Goal: Task Accomplishment & Management: Manage account settings

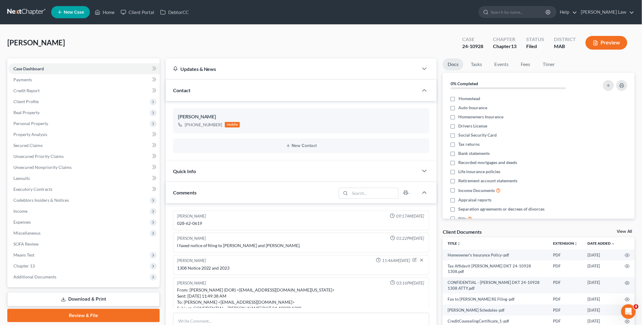
scroll to position [1046, 0]
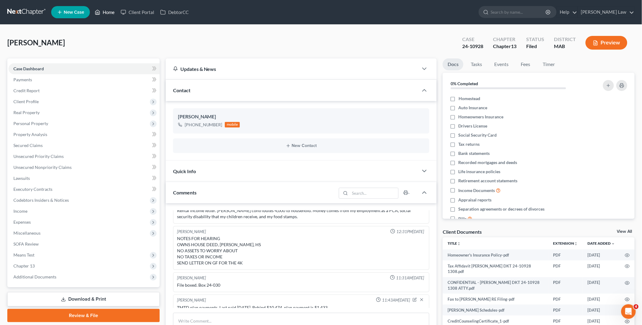
click at [108, 13] on link "Home" at bounding box center [105, 12] width 26 height 11
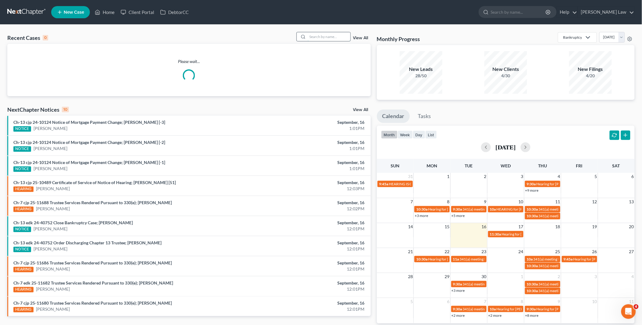
click at [321, 35] on input "search" at bounding box center [329, 36] width 43 height 9
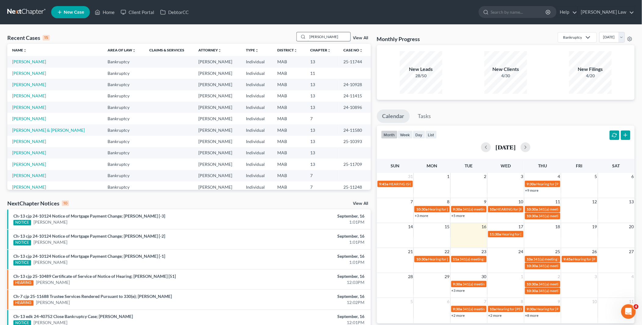
type input "[PERSON_NAME]"
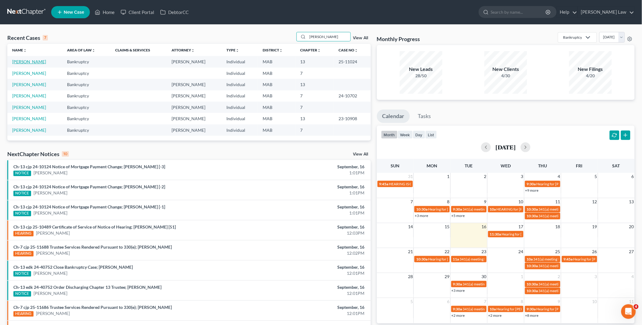
click at [32, 61] on link "[PERSON_NAME]" at bounding box center [29, 61] width 34 height 5
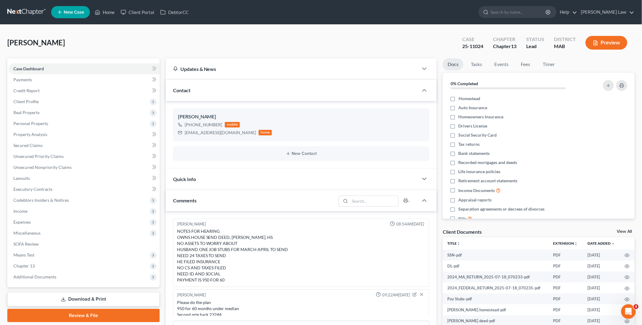
scroll to position [107, 0]
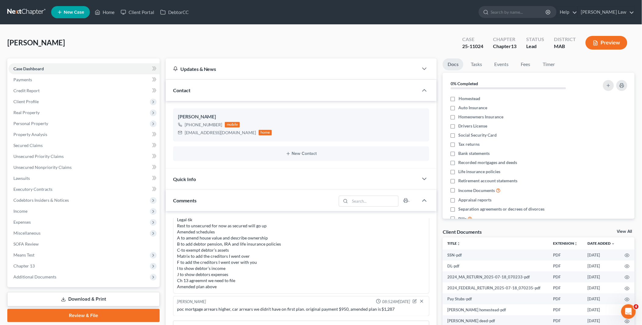
click at [623, 229] on div "Client Documents View All" at bounding box center [539, 233] width 192 height 9
click at [623, 231] on link "View All" at bounding box center [624, 232] width 15 height 4
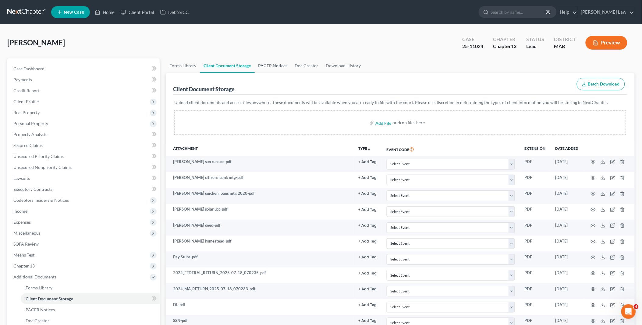
click at [275, 64] on link "PACER Notices" at bounding box center [273, 65] width 37 height 15
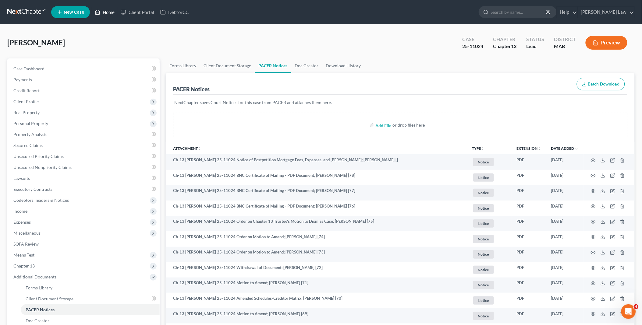
click at [105, 11] on link "Home" at bounding box center [105, 12] width 26 height 11
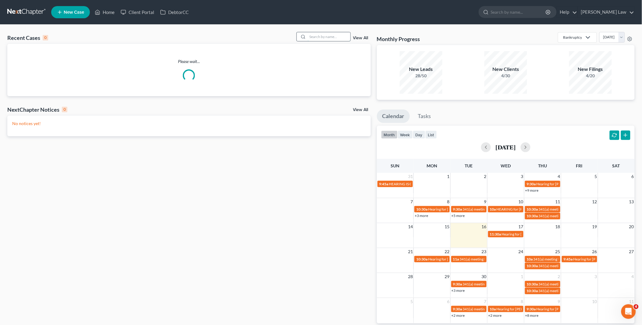
click at [319, 37] on input "search" at bounding box center [329, 36] width 43 height 9
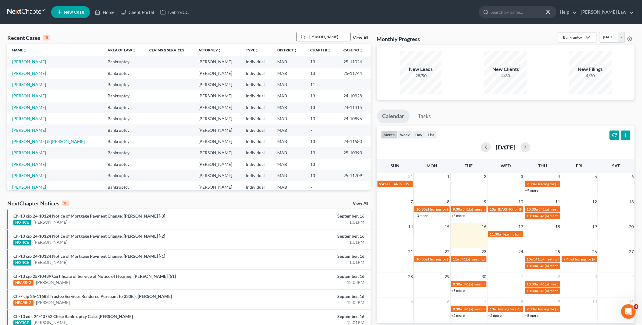
type input "[PERSON_NAME]"
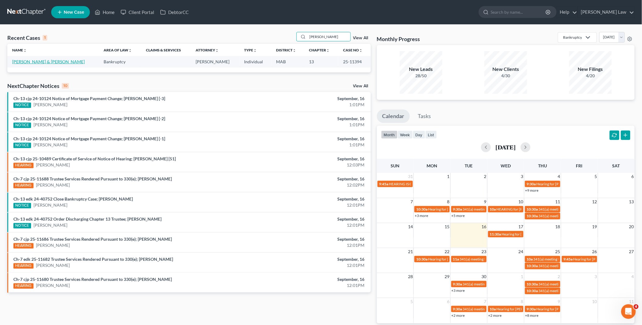
click at [22, 62] on link "[PERSON_NAME] & [PERSON_NAME]" at bounding box center [48, 61] width 73 height 5
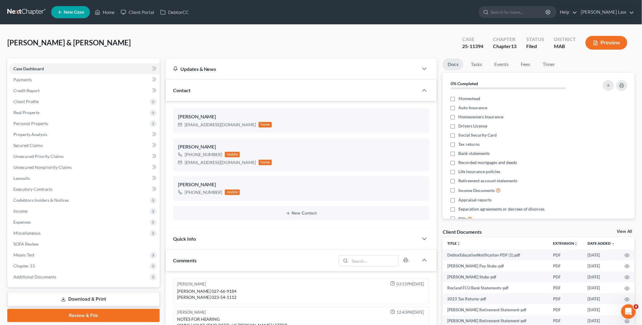
click at [618, 231] on link "View All" at bounding box center [624, 232] width 15 height 4
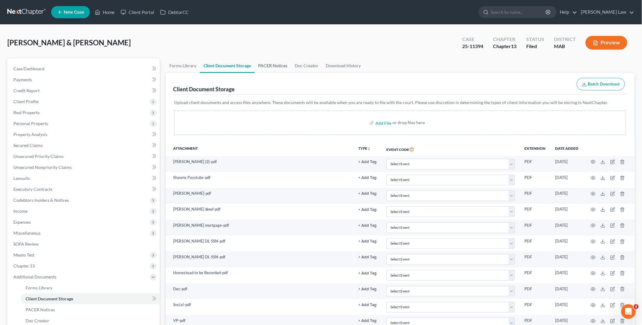
click at [268, 66] on link "PACER Notices" at bounding box center [273, 65] width 37 height 15
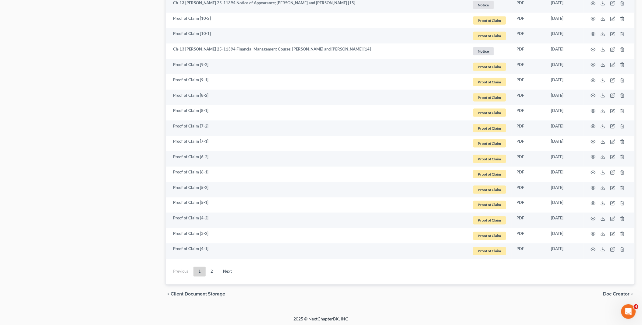
scroll to position [1046, 0]
click at [231, 267] on link "Next" at bounding box center [227, 272] width 19 height 10
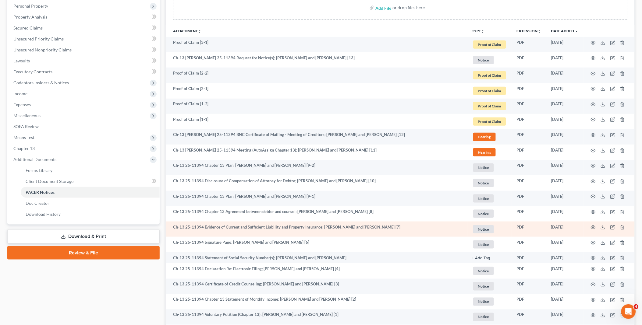
scroll to position [117, 0]
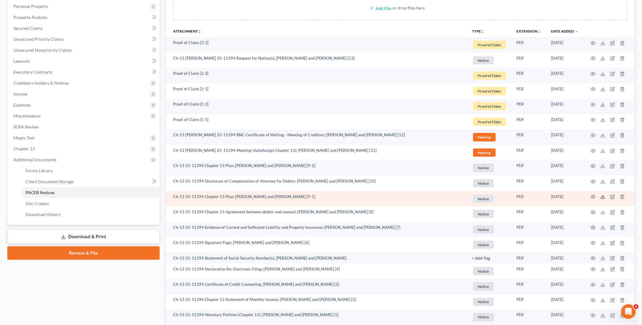
click at [603, 197] on polyline at bounding box center [603, 197] width 2 height 1
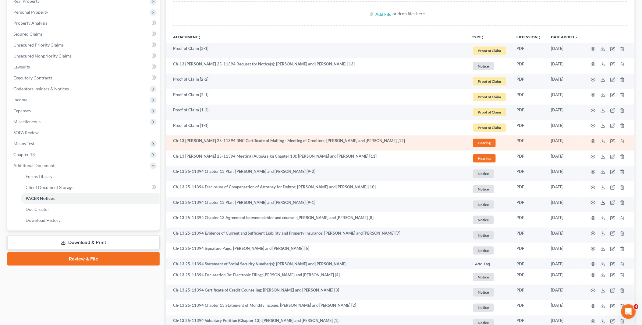
scroll to position [0, 0]
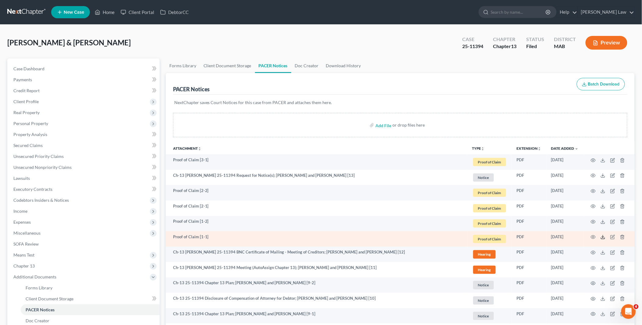
click at [603, 238] on line at bounding box center [603, 236] width 0 height 2
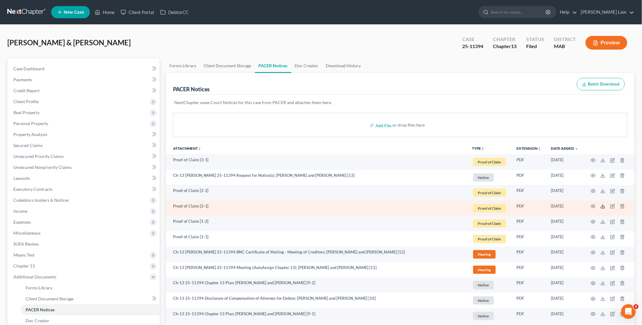
click at [602, 206] on icon at bounding box center [602, 206] width 5 height 5
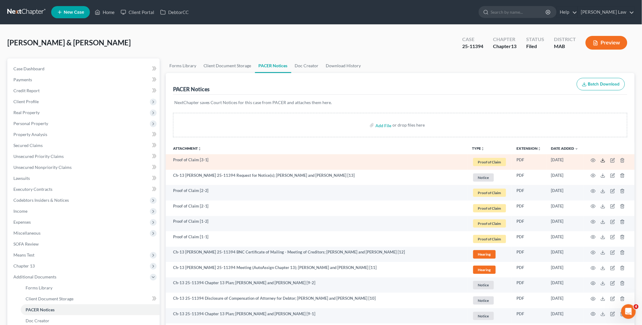
click at [604, 160] on icon at bounding box center [602, 160] width 5 height 5
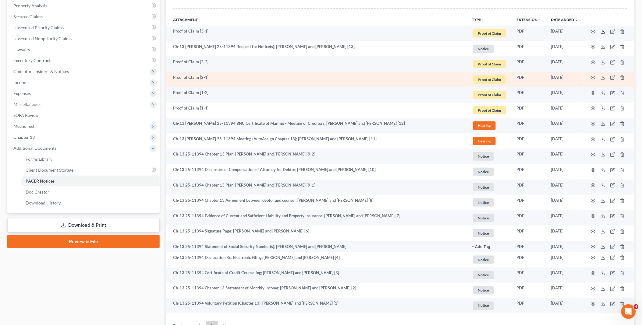
scroll to position [185, 0]
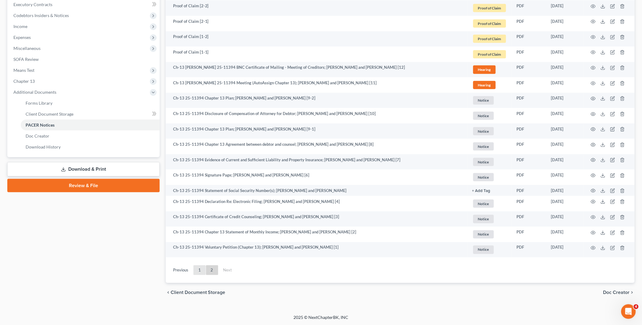
click at [200, 270] on link "1" at bounding box center [199, 271] width 12 height 10
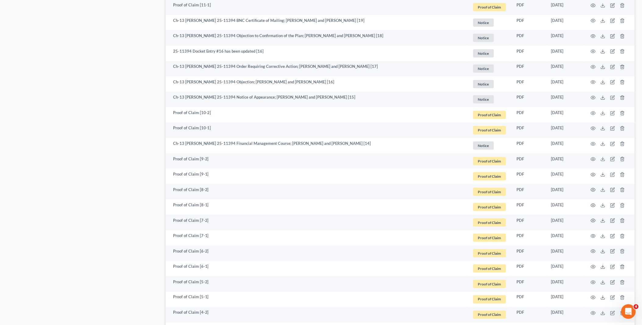
scroll to position [1046, 0]
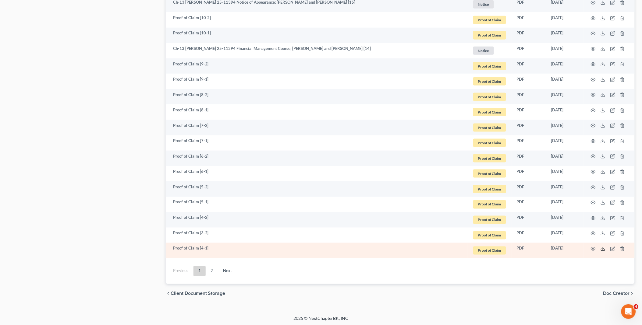
click at [602, 248] on icon at bounding box center [602, 249] width 5 height 5
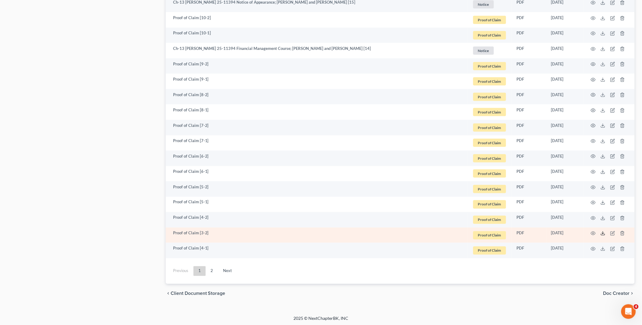
click at [603, 234] on icon at bounding box center [602, 233] width 5 height 5
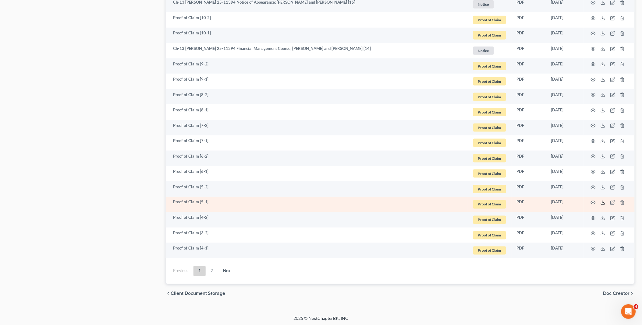
click at [604, 203] on polyline at bounding box center [603, 203] width 2 height 1
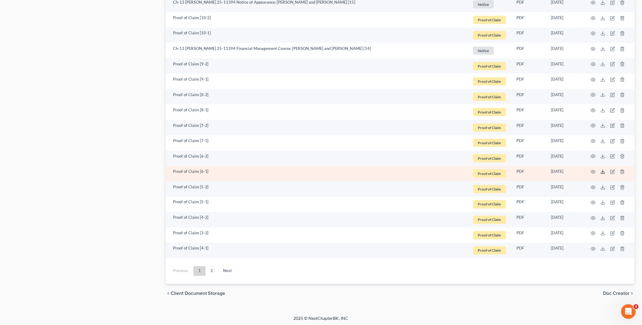
click at [602, 171] on icon at bounding box center [602, 172] width 5 height 5
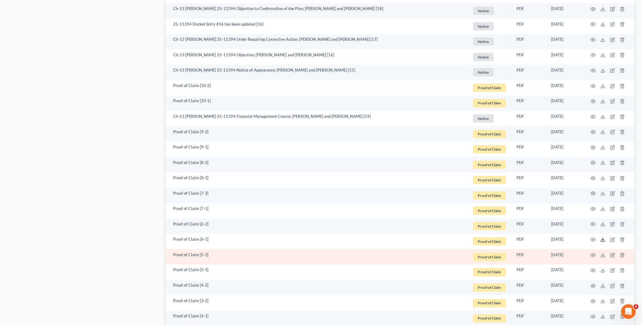
scroll to position [945, 0]
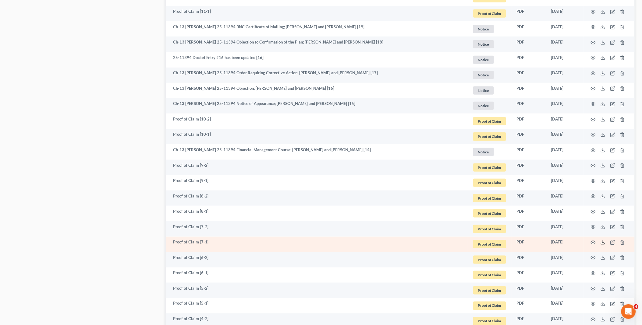
click at [603, 243] on icon at bounding box center [602, 242] width 5 height 5
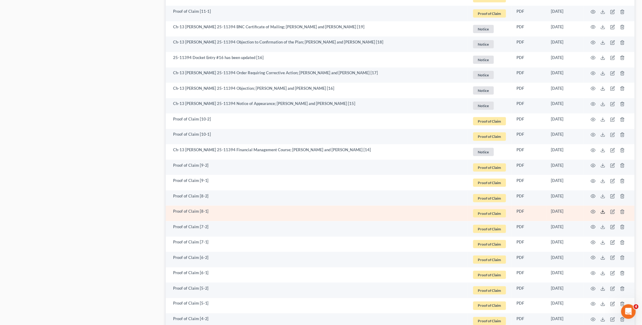
click at [604, 212] on icon at bounding box center [602, 212] width 5 height 5
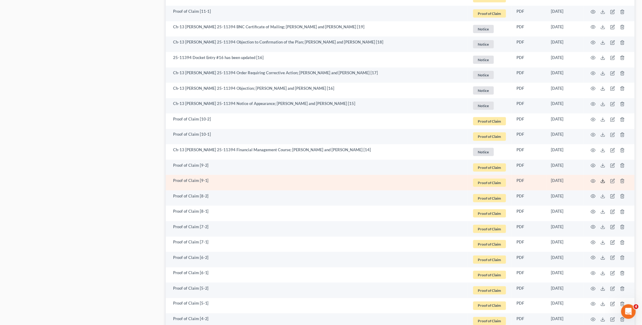
click at [604, 181] on icon at bounding box center [602, 181] width 5 height 5
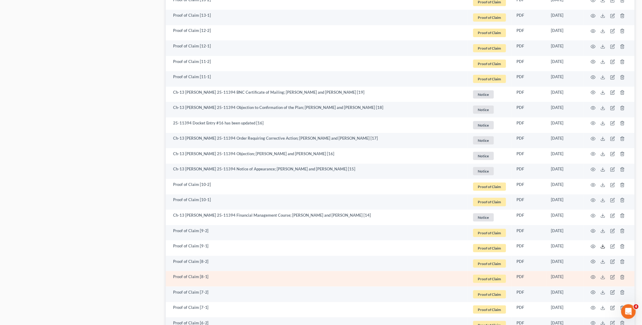
scroll to position [877, 0]
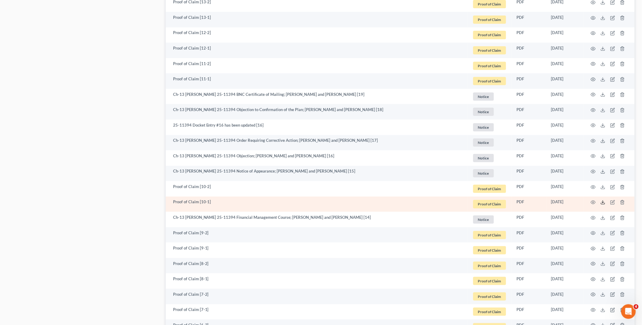
click at [604, 203] on icon at bounding box center [602, 202] width 5 height 5
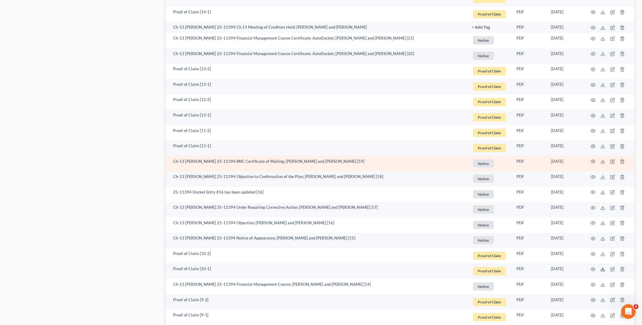
scroll to position [809, 0]
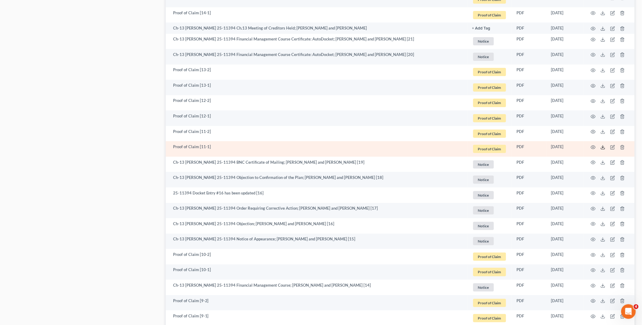
click at [602, 148] on icon at bounding box center [602, 147] width 5 height 5
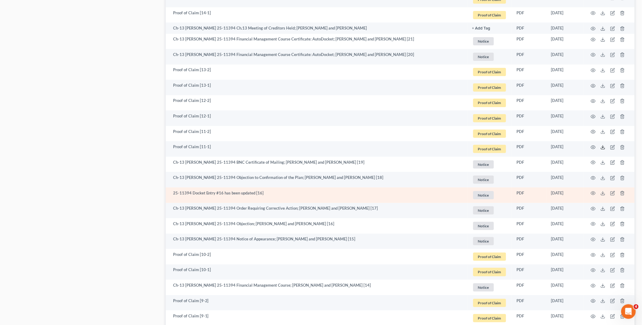
scroll to position [742, 0]
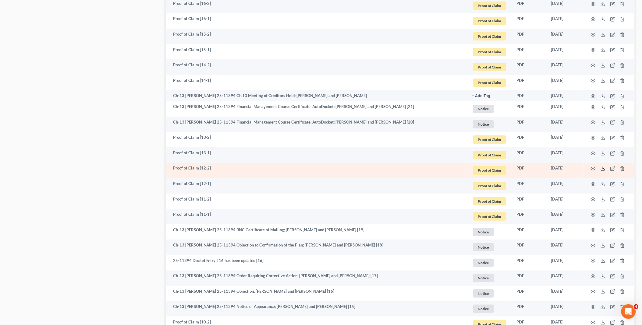
click at [604, 168] on icon at bounding box center [602, 168] width 5 height 5
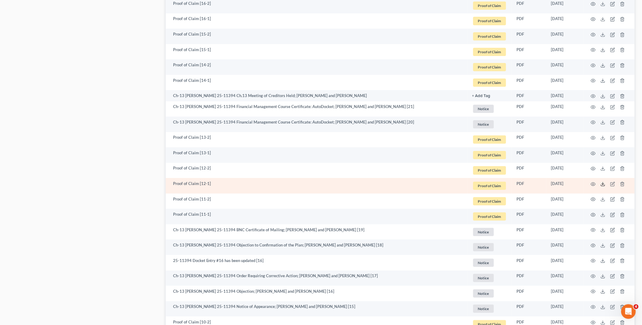
click at [604, 184] on icon at bounding box center [602, 184] width 5 height 5
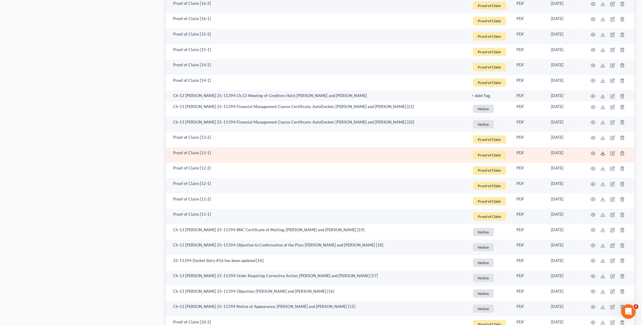
click at [604, 152] on icon at bounding box center [602, 153] width 5 height 5
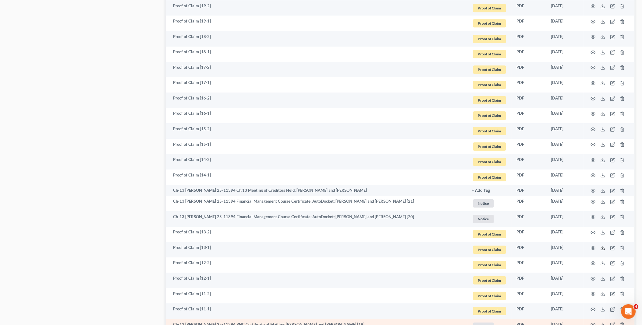
scroll to position [640, 0]
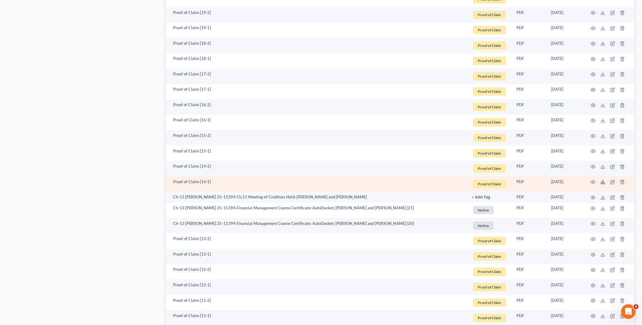
click at [602, 182] on icon at bounding box center [602, 182] width 5 height 5
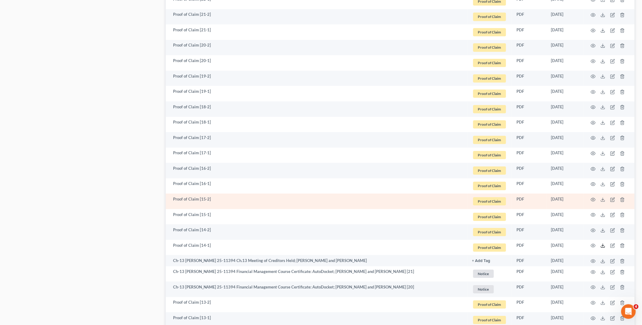
scroll to position [573, 0]
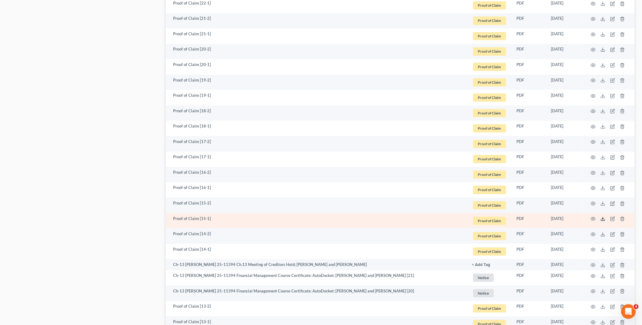
click at [605, 218] on icon at bounding box center [602, 219] width 5 height 5
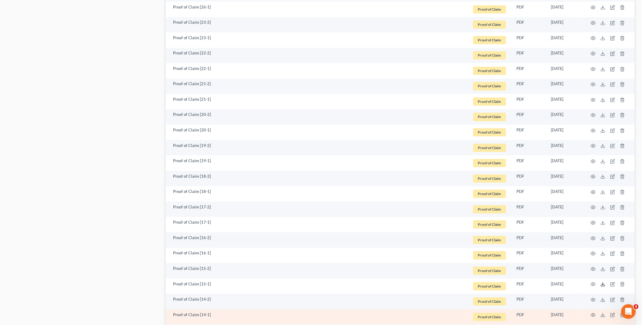
scroll to position [505, 0]
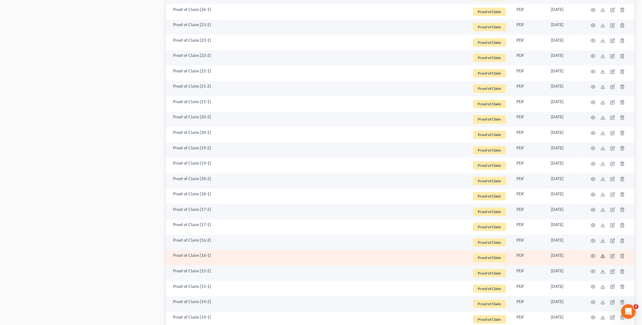
click at [604, 256] on icon at bounding box center [602, 256] width 5 height 5
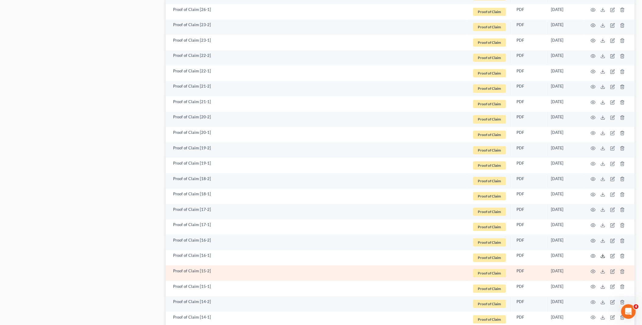
scroll to position [471, 0]
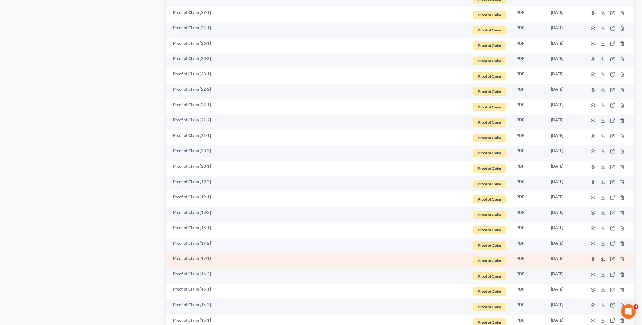
click at [603, 259] on line at bounding box center [603, 258] width 0 height 2
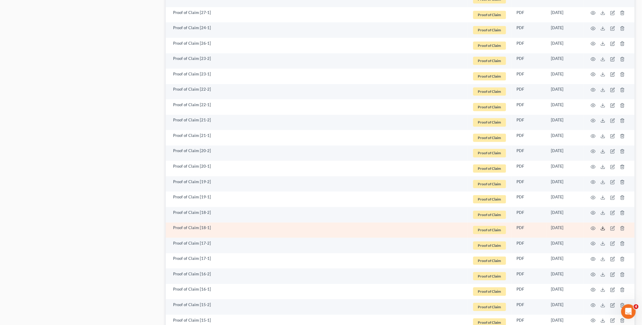
click at [603, 228] on line at bounding box center [603, 228] width 0 height 2
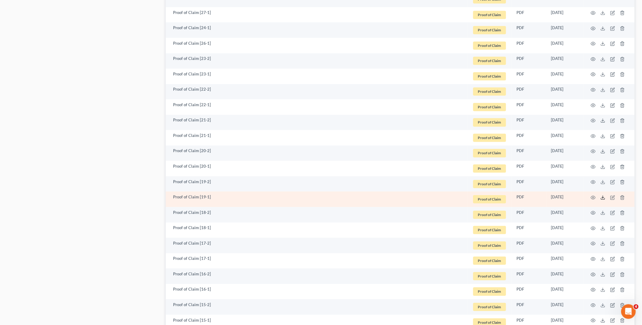
click at [604, 197] on icon at bounding box center [602, 197] width 5 height 5
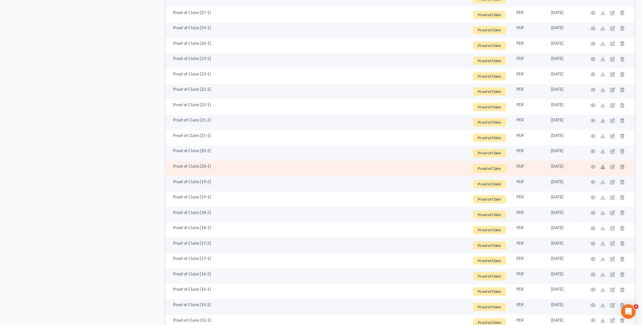
click at [604, 166] on polyline at bounding box center [603, 166] width 2 height 1
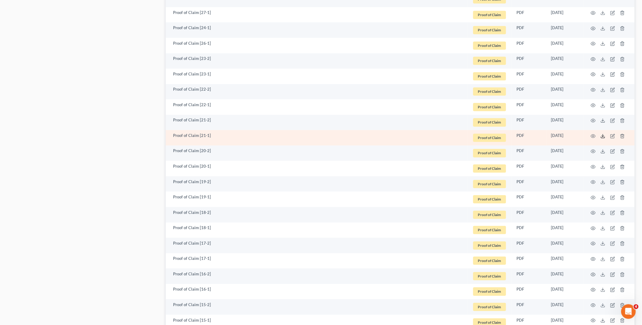
click at [604, 135] on icon at bounding box center [602, 136] width 5 height 5
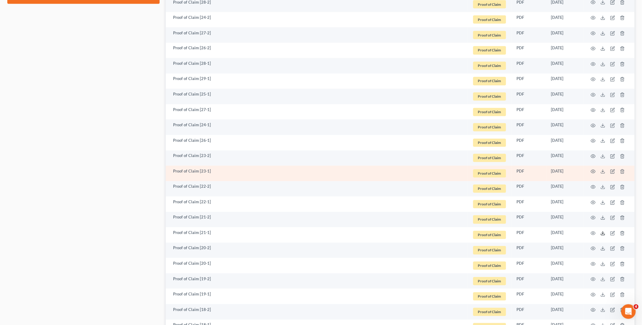
scroll to position [370, 0]
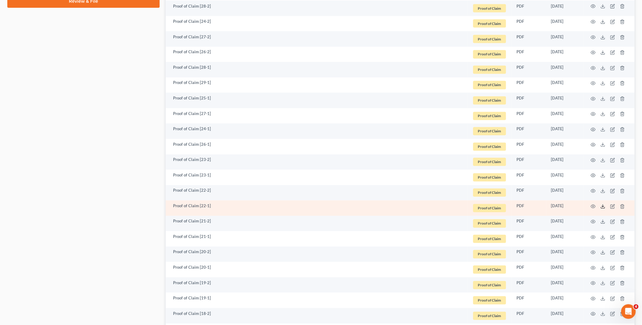
click at [603, 208] on icon at bounding box center [602, 206] width 5 height 5
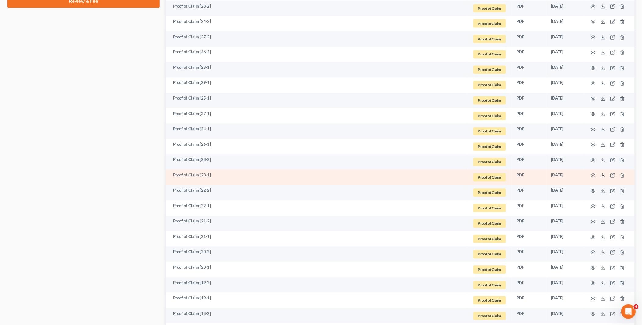
click at [602, 175] on polyline at bounding box center [603, 175] width 2 height 1
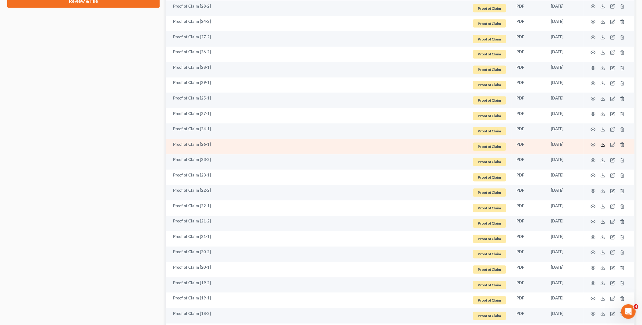
click at [604, 145] on polyline at bounding box center [603, 145] width 2 height 1
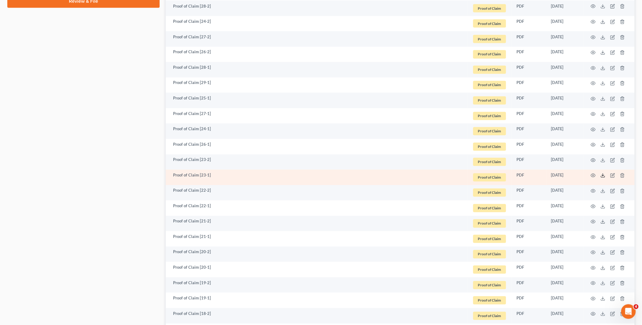
click at [604, 175] on icon at bounding box center [602, 175] width 5 height 5
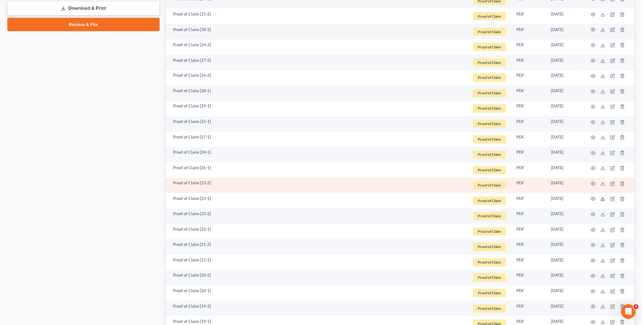
scroll to position [336, 0]
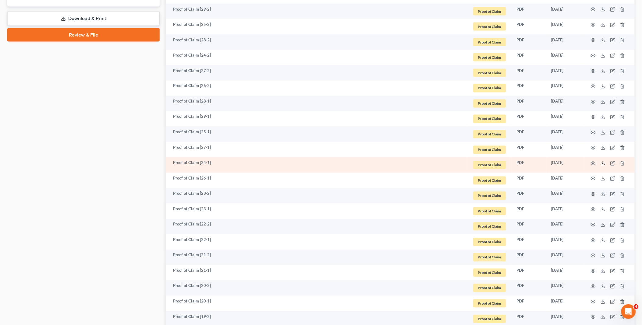
click at [603, 164] on icon at bounding box center [602, 163] width 5 height 5
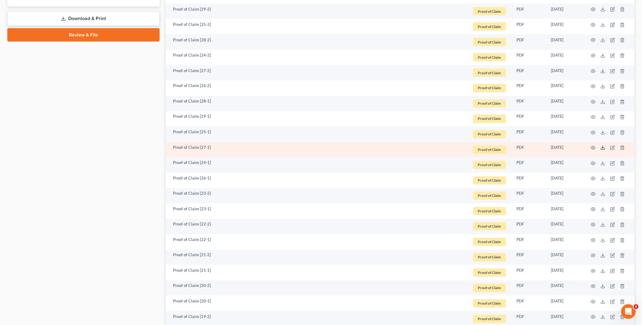
click at [604, 148] on icon at bounding box center [602, 148] width 5 height 5
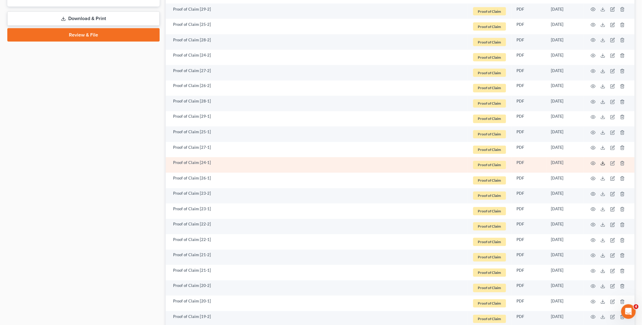
click at [604, 162] on icon at bounding box center [602, 163] width 5 height 5
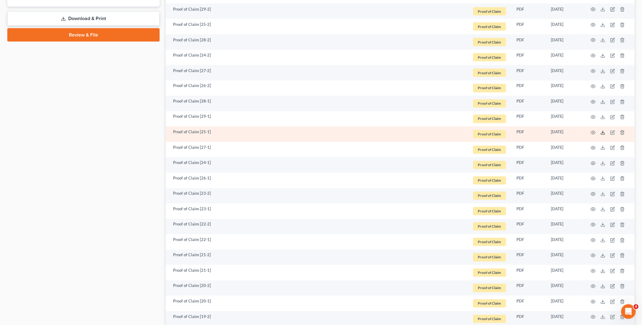
click at [603, 132] on icon at bounding box center [602, 132] width 5 height 5
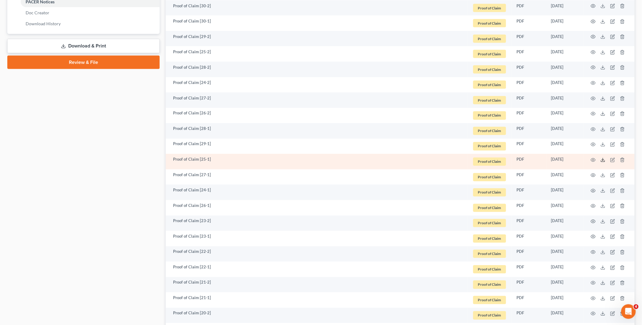
scroll to position [268, 0]
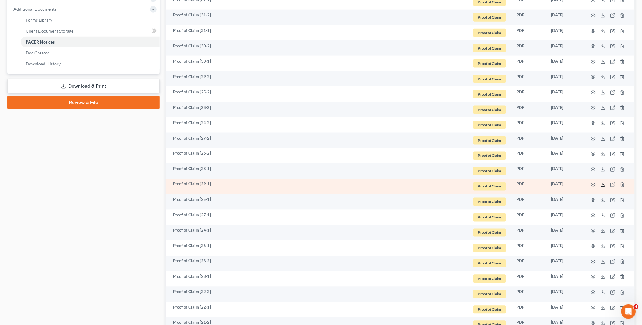
click at [602, 185] on polyline at bounding box center [603, 185] width 2 height 1
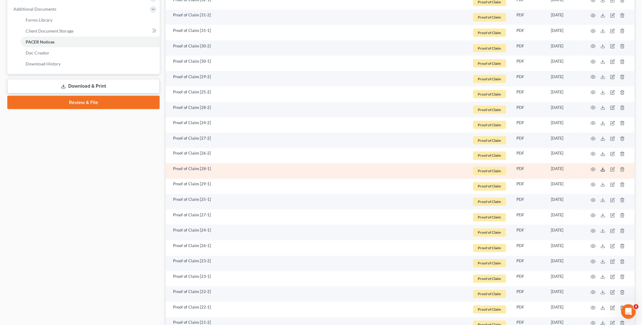
click at [603, 169] on icon at bounding box center [602, 169] width 5 height 5
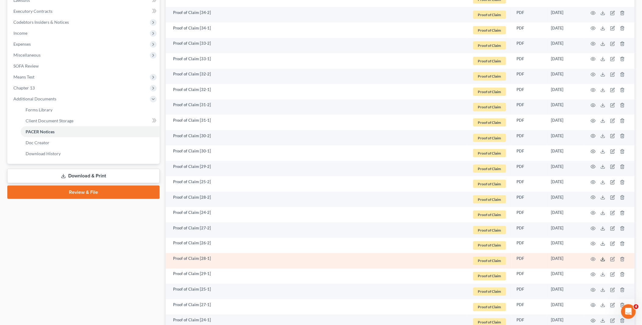
scroll to position [166, 0]
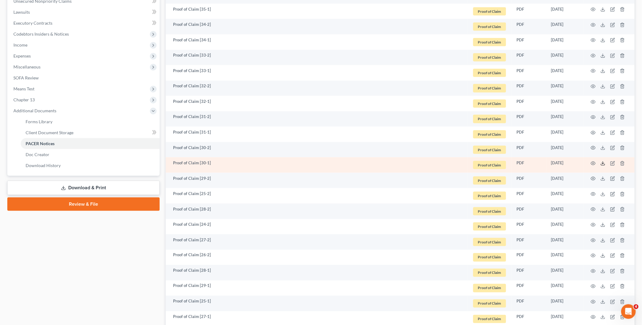
click at [605, 163] on icon at bounding box center [602, 163] width 5 height 5
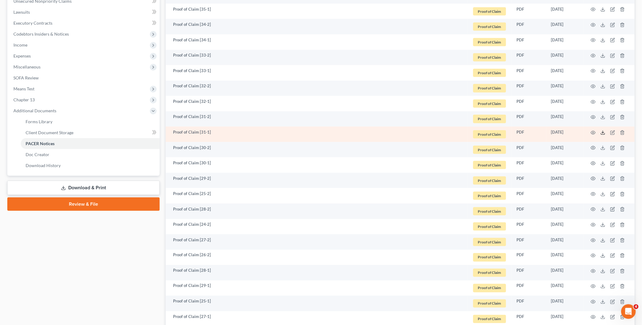
click at [604, 133] on icon at bounding box center [602, 132] width 5 height 5
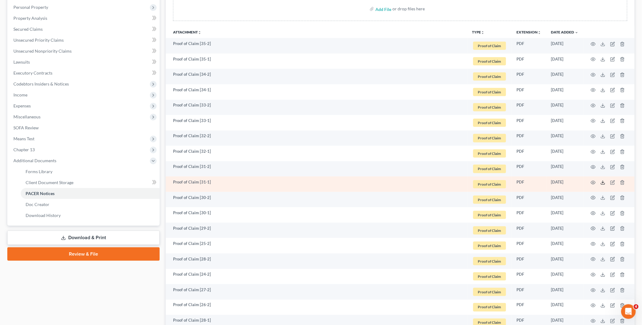
scroll to position [99, 0]
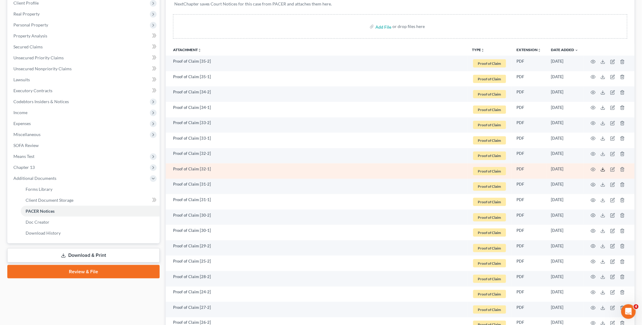
click at [603, 171] on icon at bounding box center [602, 169] width 5 height 5
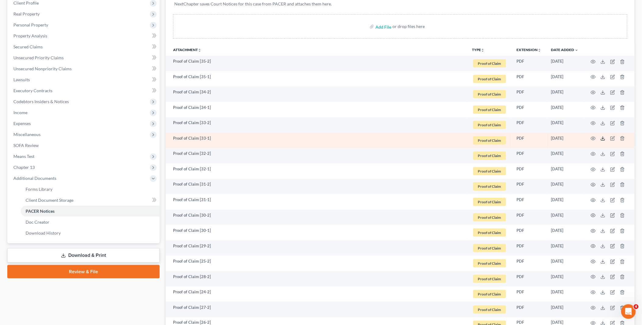
click at [602, 139] on icon at bounding box center [602, 138] width 5 height 5
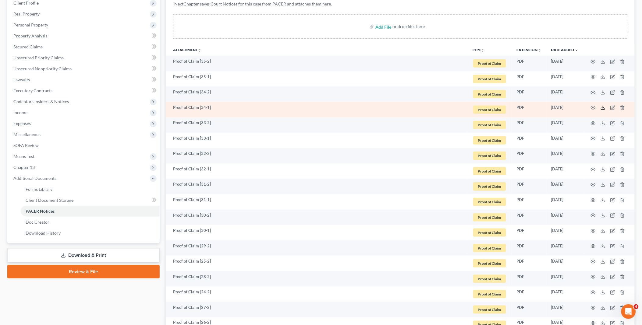
click at [603, 108] on line at bounding box center [603, 107] width 0 height 2
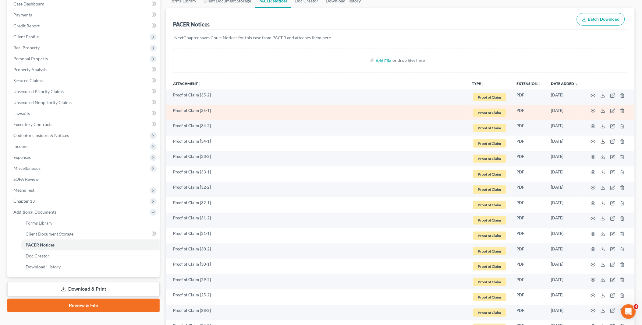
scroll to position [31, 0]
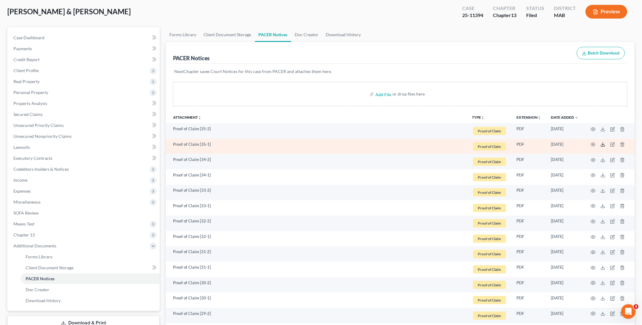
click at [604, 145] on icon at bounding box center [602, 144] width 5 height 5
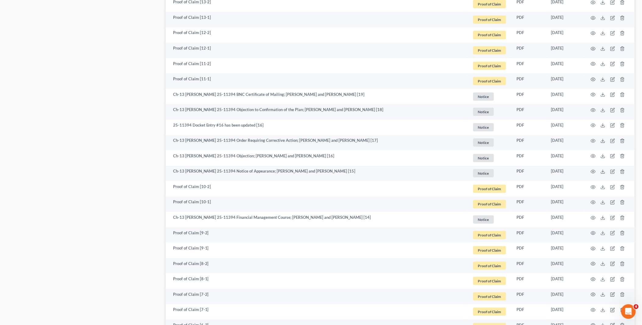
scroll to position [809, 0]
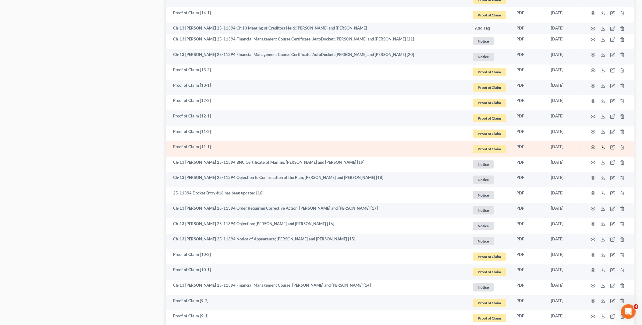
click at [602, 147] on polyline at bounding box center [603, 147] width 2 height 1
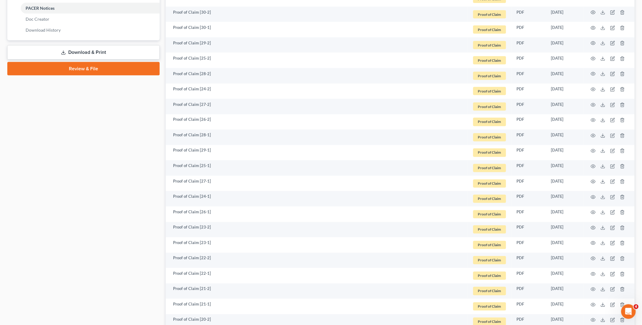
scroll to position [133, 0]
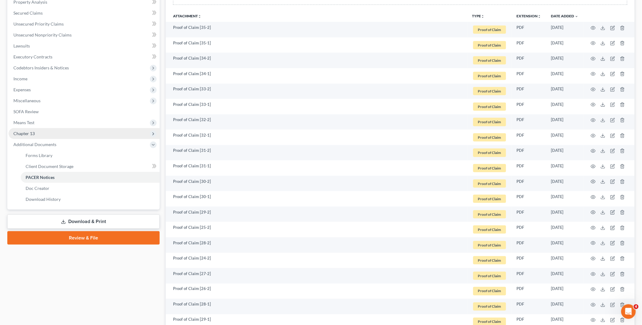
click at [26, 134] on span "Chapter 13" at bounding box center [23, 133] width 21 height 5
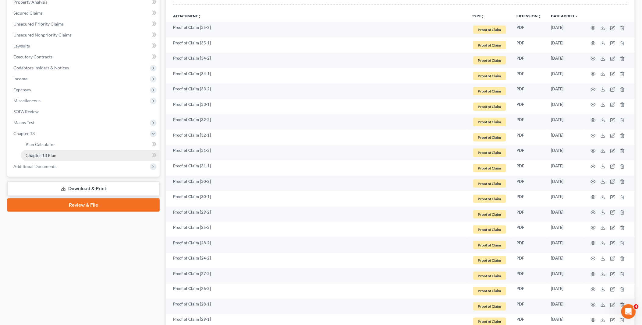
click at [60, 153] on link "Chapter 13 Plan" at bounding box center [90, 155] width 139 height 11
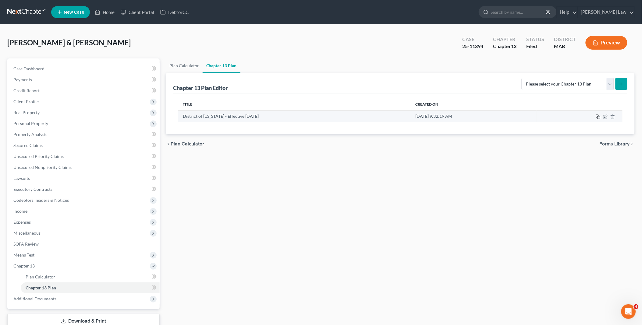
click at [598, 118] on icon "button" at bounding box center [598, 117] width 5 height 5
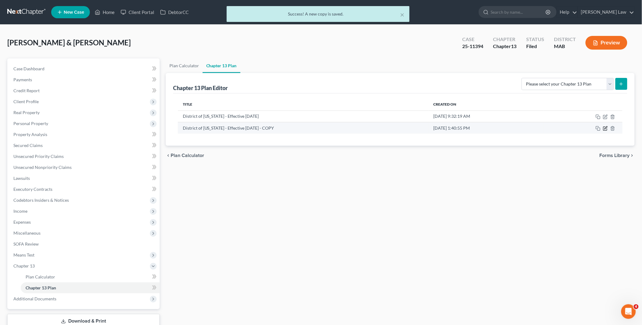
click at [604, 129] on icon "button" at bounding box center [605, 128] width 5 height 5
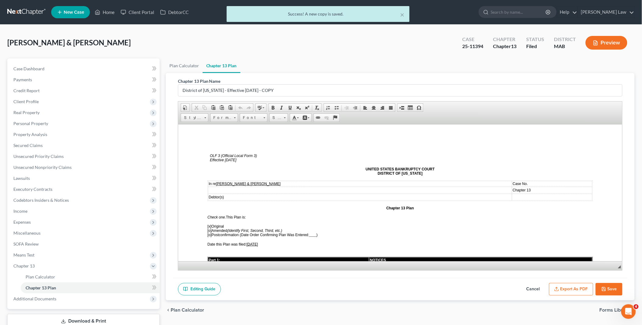
click at [208, 229] on span "[o]" at bounding box center [209, 230] width 4 height 4
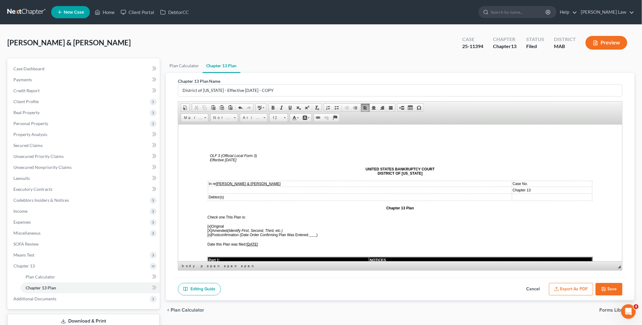
click at [208, 225] on span "[x]" at bounding box center [209, 226] width 4 height 4
click at [213, 228] on span "[X ] Amended (Identify First, Second, Third, etc.)" at bounding box center [244, 230] width 75 height 4
click at [520, 183] on td "Case No." at bounding box center [552, 183] width 80 height 5
click at [250, 242] on span "[DATE]" at bounding box center [252, 244] width 12 height 4
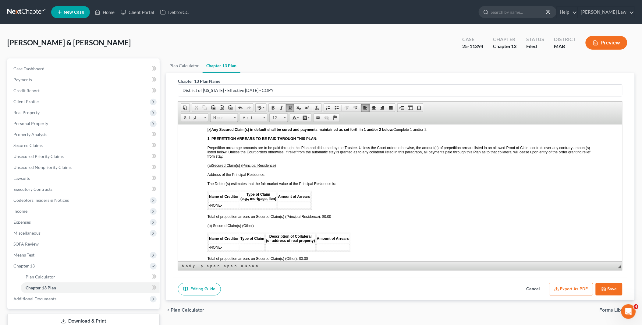
scroll to position [541, 0]
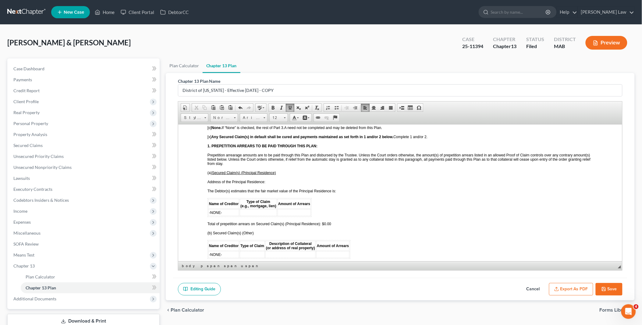
click at [272, 180] on p "Address of the Principal Residence:" at bounding box center [399, 182] width 385 height 4
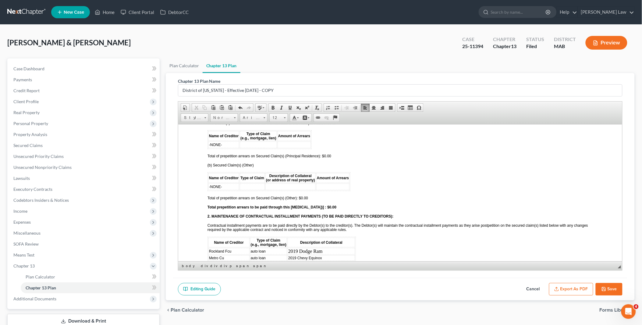
scroll to position [575, 0]
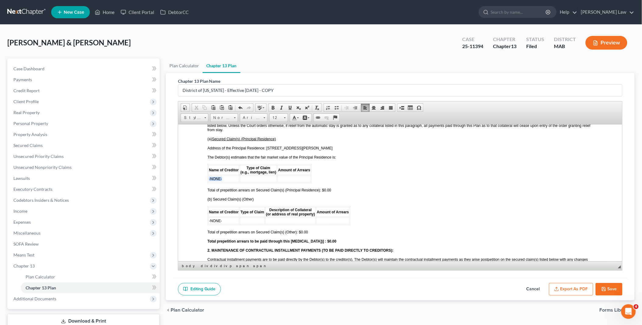
drag, startPoint x: 220, startPoint y: 166, endPoint x: 208, endPoint y: 165, distance: 11.3
click at [209, 177] on span "-NONE-" at bounding box center [215, 179] width 13 height 4
click at [323, 188] on span "Total of prepetition arrears on Secured Claim(s) (Principal Residence): $0.00" at bounding box center [269, 190] width 124 height 4
click at [320, 239] on strong "Total prepetition arrears to be paid through this [MEDICAL_DATA])] : $0.00" at bounding box center [271, 241] width 129 height 4
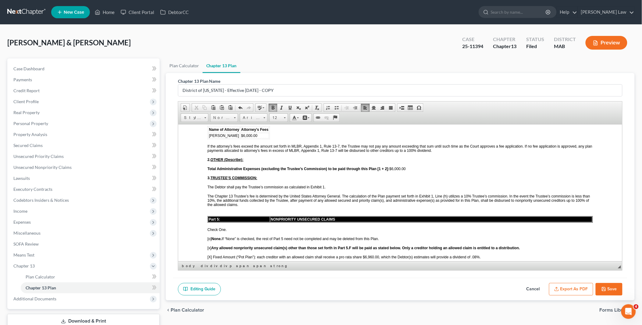
scroll to position [1015, 0]
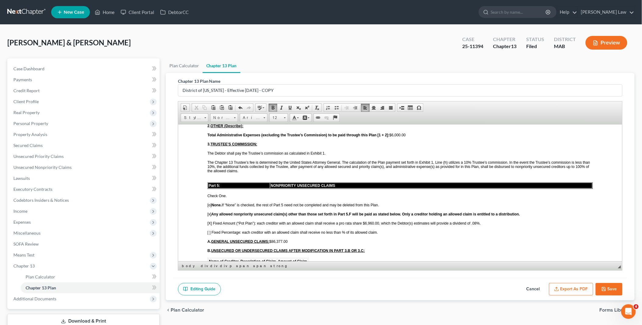
click at [364, 221] on span "[X] Fixed Amount (“Pot Plan”): each creditor with an allowed claim shall receiv…" at bounding box center [343, 223] width 273 height 4
click at [475, 221] on span "[X] Fixed Amount (“Pot Plan”): each creditor with an allowed claim shall receiv…" at bounding box center [343, 223] width 273 height 4
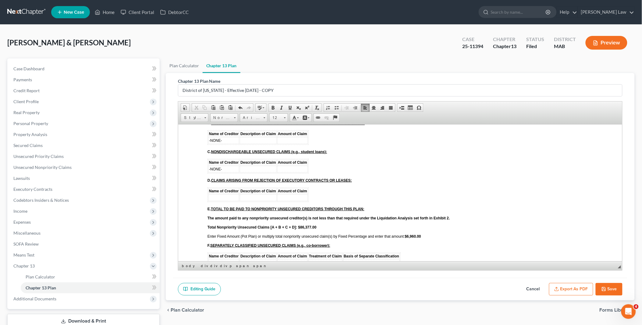
scroll to position [1151, 0]
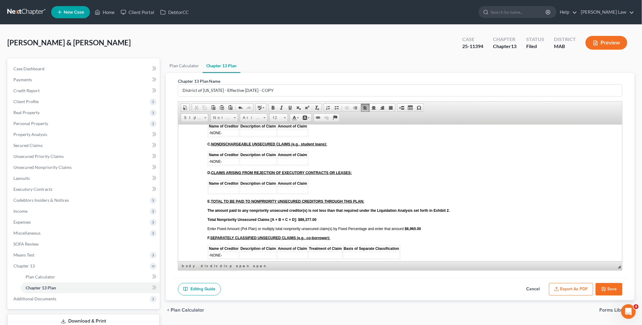
click at [406, 227] on strong "$6,960.00" at bounding box center [413, 229] width 16 height 4
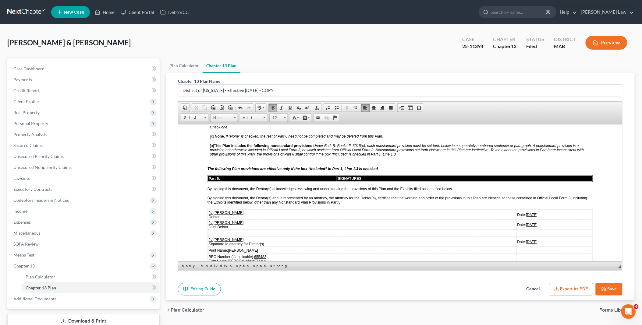
scroll to position [1388, 0]
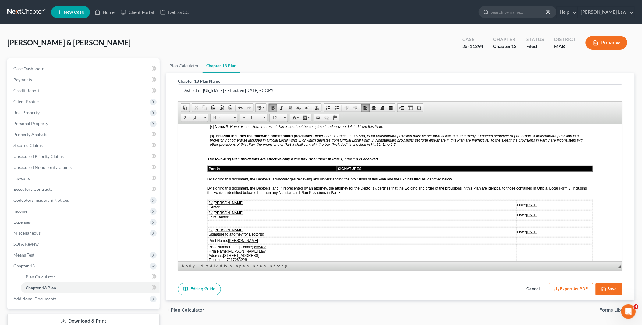
click at [526, 203] on u "[DATE]" at bounding box center [532, 205] width 12 height 4
click at [526, 213] on u "[DATE]" at bounding box center [532, 215] width 12 height 4
click at [526, 230] on u "[DATE]" at bounding box center [532, 232] width 12 height 4
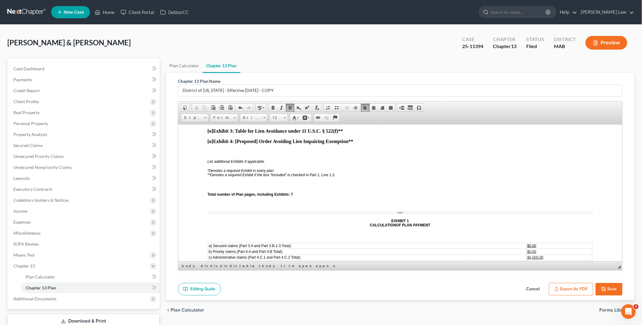
scroll to position [1625, 0]
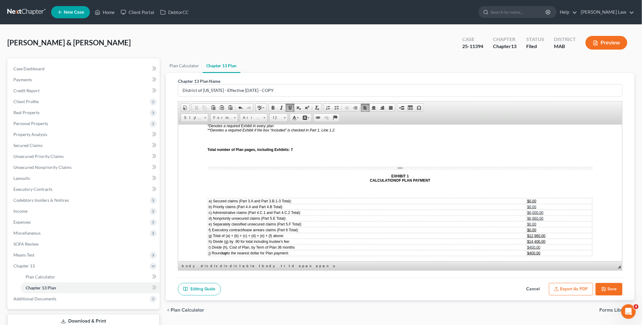
click at [527, 199] on span "$0.00" at bounding box center [531, 201] width 9 height 4
click at [527, 216] on span "$6,960.00" at bounding box center [535, 218] width 16 height 4
click at [527, 216] on span "$2,966.00" at bounding box center [535, 218] width 16 height 4
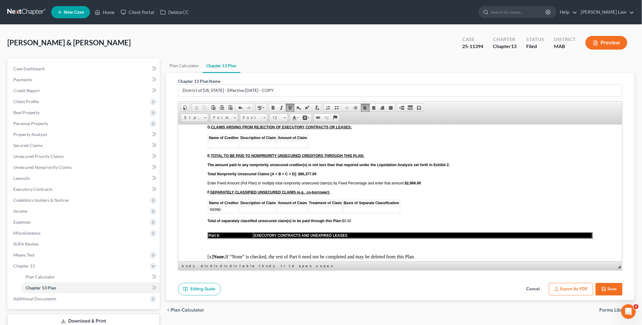
scroll to position [1184, 0]
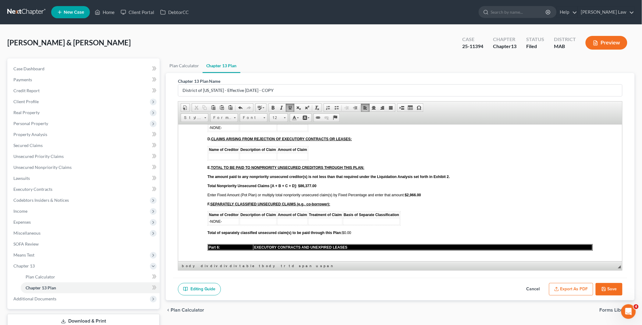
click at [406, 193] on strong "$2,966 .00" at bounding box center [413, 195] width 16 height 4
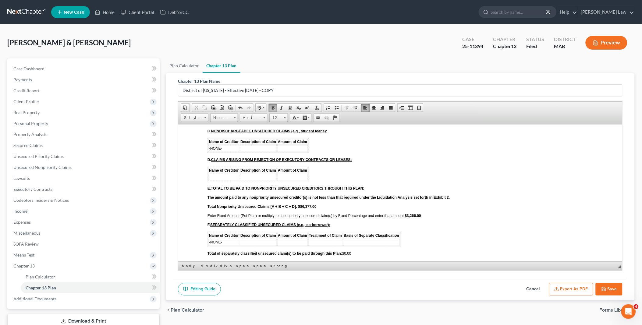
scroll to position [1049, 0]
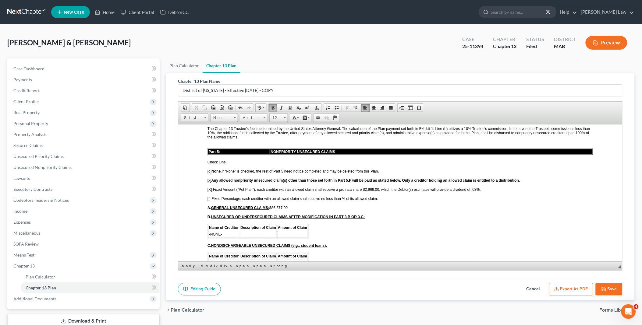
click at [364, 187] on span "[X] Fixed Amount (“Pot Plan”): each creditor with an allowed claim shall receiv…" at bounding box center [343, 189] width 273 height 4
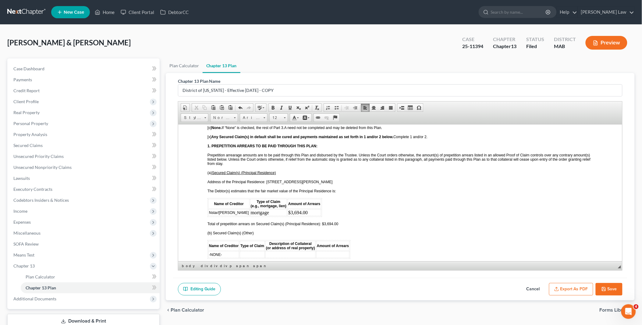
scroll to position [508, 0]
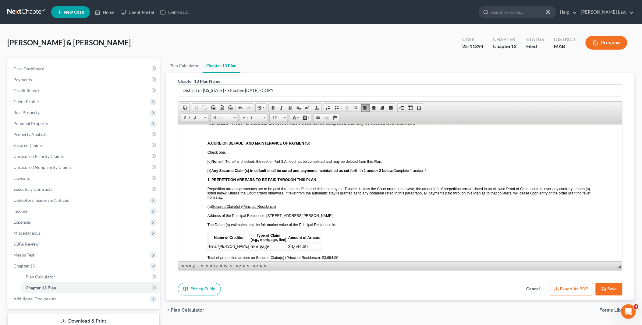
click at [340, 223] on p "The Debtor(s) estimates that the fair market value of the Principal Residence i…" at bounding box center [399, 225] width 385 height 4
click at [578, 288] on button "Export as PDF" at bounding box center [571, 289] width 44 height 13
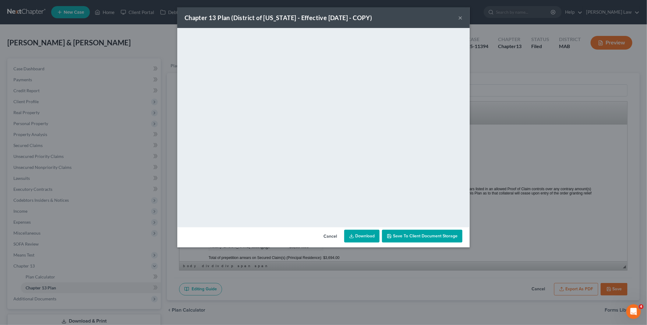
click at [366, 234] on link "Download" at bounding box center [361, 236] width 35 height 13
click at [327, 238] on button "Cancel" at bounding box center [330, 237] width 23 height 12
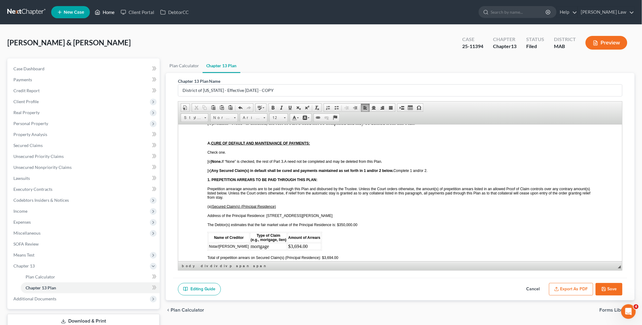
click at [110, 11] on link "Home" at bounding box center [105, 12] width 26 height 11
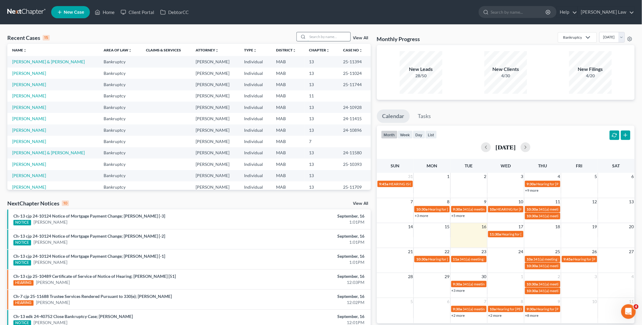
click at [312, 38] on input "search" at bounding box center [329, 36] width 43 height 9
type input "[PERSON_NAME]"
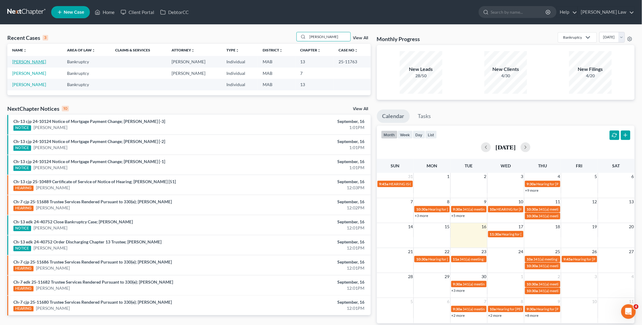
click at [26, 63] on link "[PERSON_NAME]" at bounding box center [29, 61] width 34 height 5
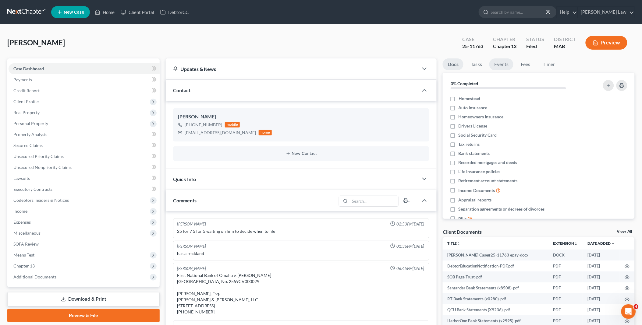
scroll to position [183, 0]
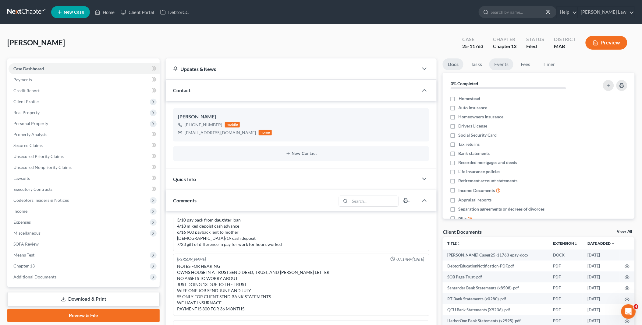
click at [495, 66] on link "Events" at bounding box center [501, 64] width 24 height 12
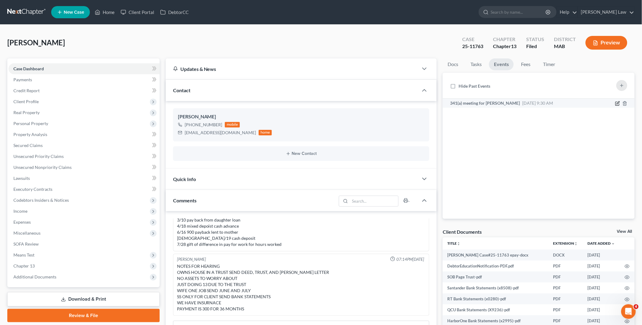
click at [617, 104] on icon "button" at bounding box center [617, 103] width 5 height 5
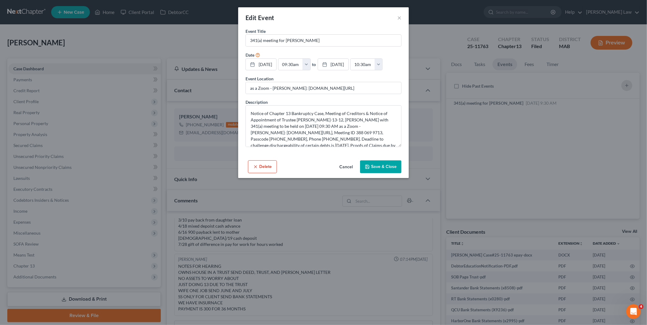
click at [373, 167] on button "Save & Close" at bounding box center [380, 167] width 41 height 13
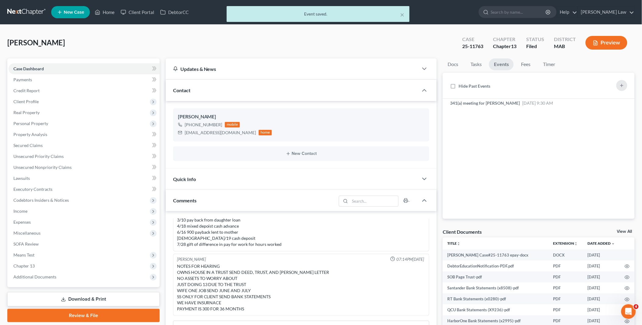
click at [107, 10] on div "× Event saved." at bounding box center [318, 15] width 642 height 19
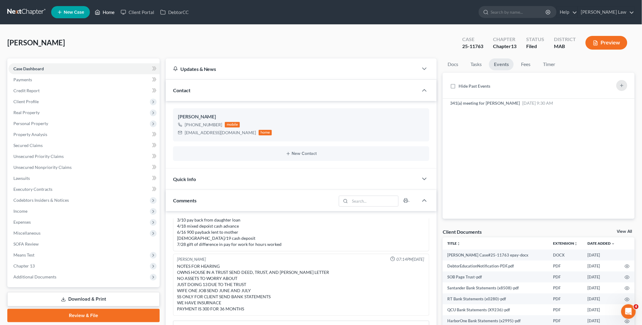
click at [108, 12] on link "Home" at bounding box center [105, 12] width 26 height 11
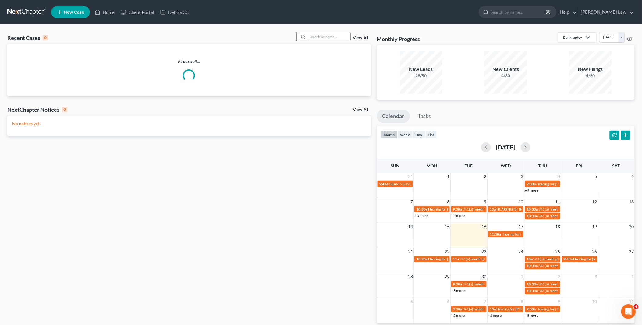
click at [327, 38] on input "search" at bounding box center [329, 36] width 43 height 9
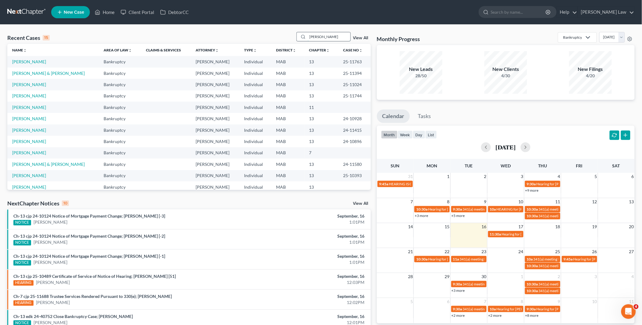
type input "[PERSON_NAME]"
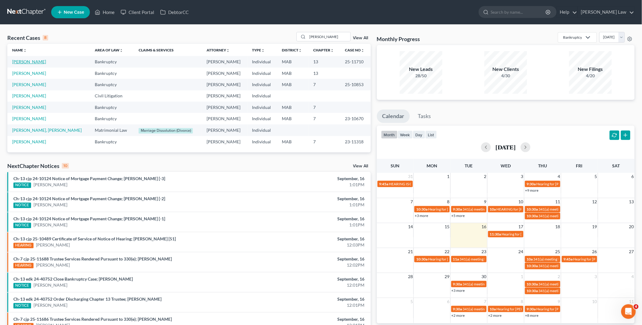
click at [32, 62] on link "[PERSON_NAME]" at bounding box center [29, 61] width 34 height 5
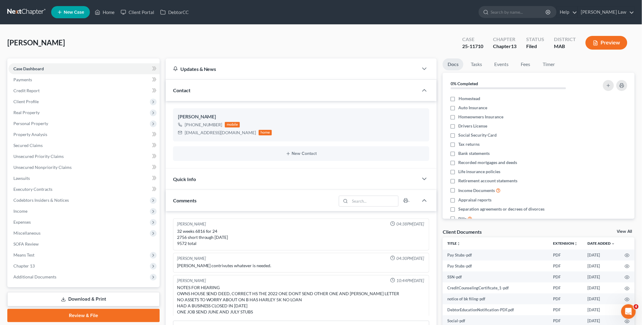
scroll to position [21, 0]
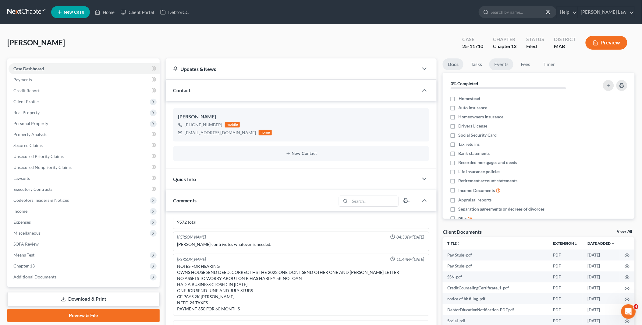
click at [496, 64] on link "Events" at bounding box center [501, 64] width 24 height 12
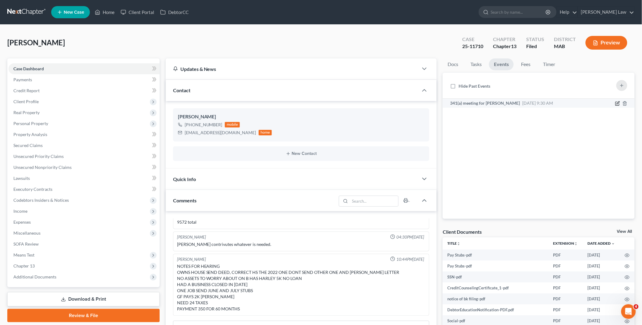
click at [616, 103] on icon "button" at bounding box center [617, 103] width 5 height 5
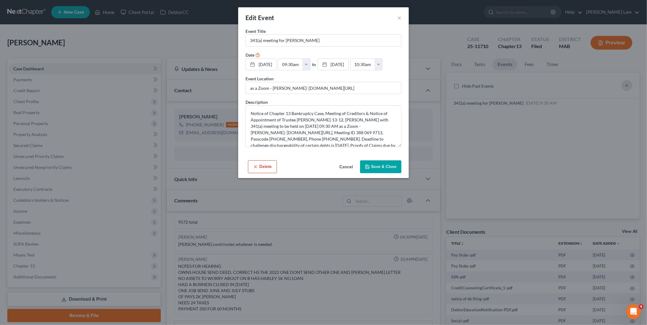
click at [375, 165] on button "Save & Close" at bounding box center [380, 167] width 41 height 13
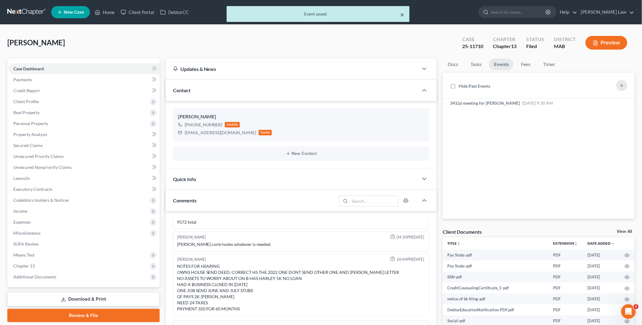
click at [402, 14] on button "×" at bounding box center [402, 14] width 4 height 7
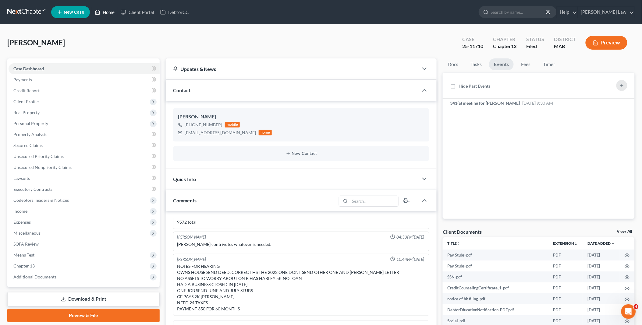
click at [110, 10] on link "Home" at bounding box center [105, 12] width 26 height 11
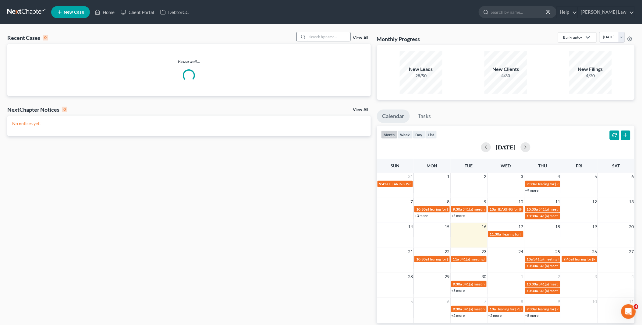
click at [322, 36] on input "search" at bounding box center [329, 36] width 43 height 9
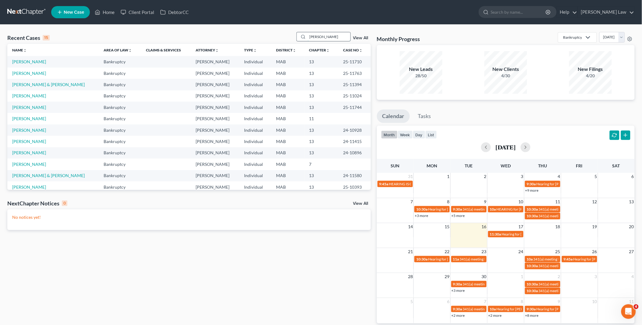
type input "[PERSON_NAME]"
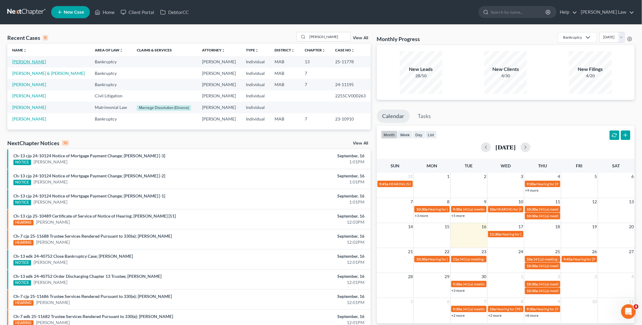
click at [38, 61] on link "[PERSON_NAME]" at bounding box center [29, 61] width 34 height 5
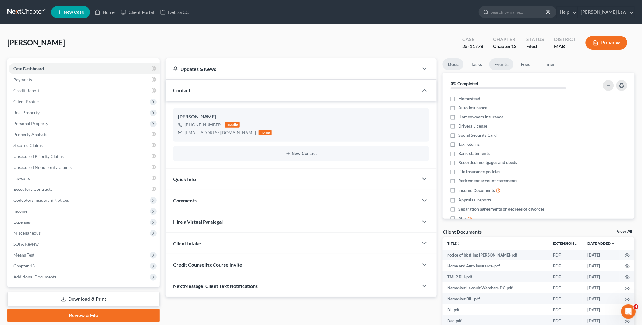
click at [500, 63] on link "Events" at bounding box center [501, 64] width 24 height 12
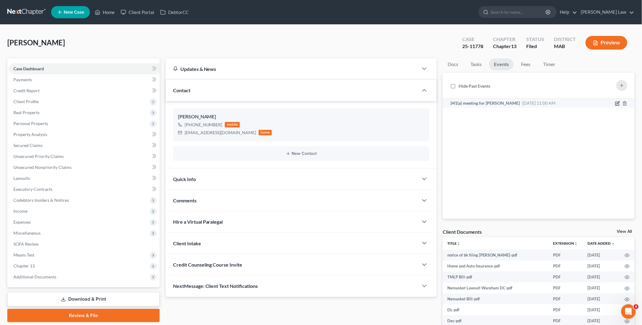
click at [618, 104] on icon "button" at bounding box center [618, 102] width 3 height 3
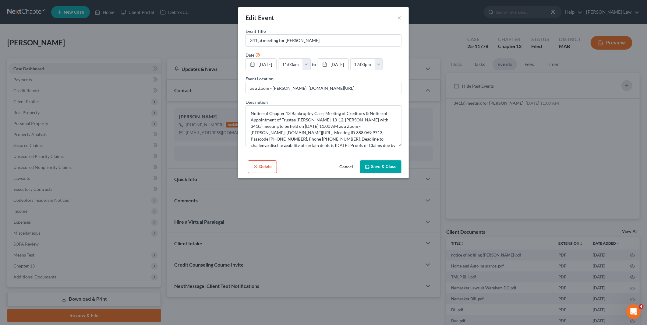
click at [375, 165] on button "Save & Close" at bounding box center [380, 167] width 41 height 13
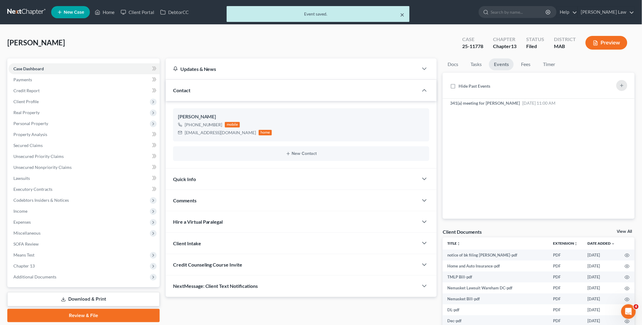
click at [402, 13] on button "×" at bounding box center [402, 14] width 4 height 7
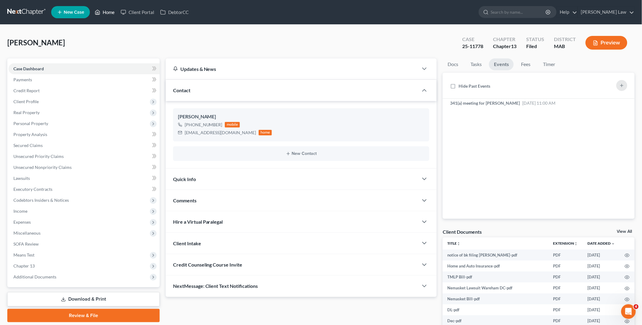
click at [111, 12] on link "Home" at bounding box center [105, 12] width 26 height 11
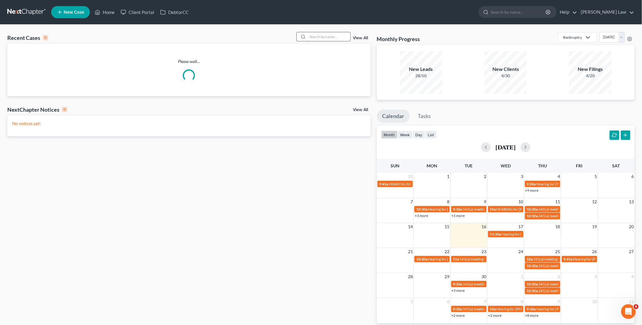
click at [310, 38] on input "search" at bounding box center [329, 36] width 43 height 9
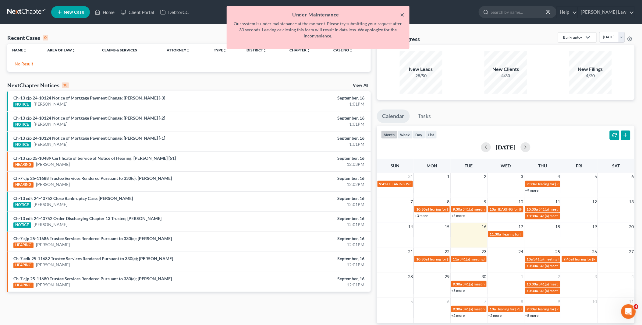
click at [401, 14] on button "×" at bounding box center [402, 14] width 4 height 7
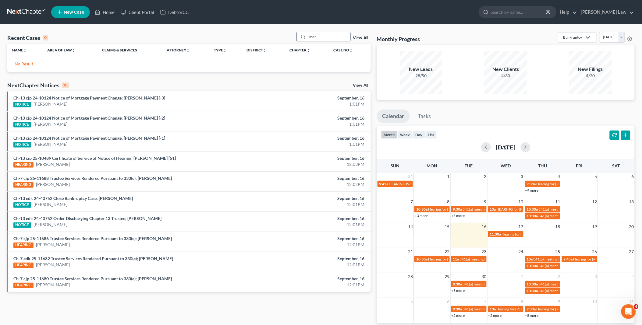
click at [328, 37] on input "mon" at bounding box center [329, 36] width 43 height 9
drag, startPoint x: 328, startPoint y: 37, endPoint x: 261, endPoint y: 37, distance: 66.7
click at [261, 37] on div "Recent Cases 0 mon View All" at bounding box center [188, 38] width 363 height 12
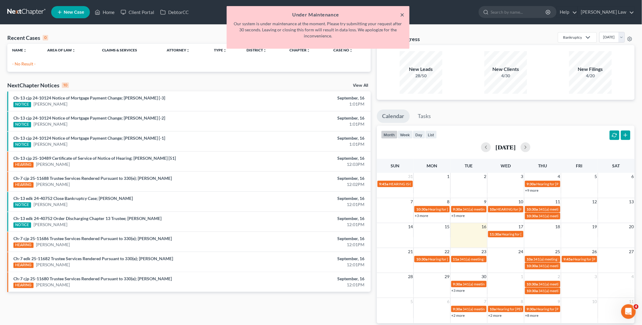
click at [400, 12] on button "×" at bounding box center [402, 14] width 4 height 7
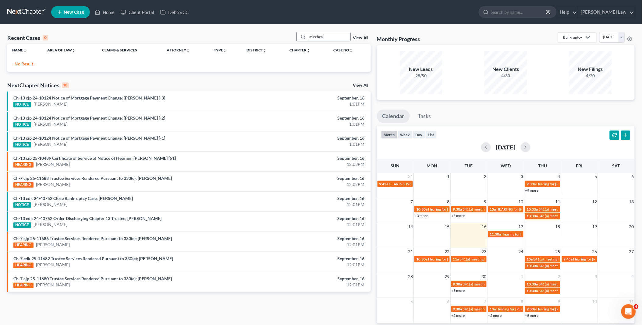
click at [328, 35] on input "miccheal" at bounding box center [329, 36] width 43 height 9
drag, startPoint x: 328, startPoint y: 35, endPoint x: 275, endPoint y: 37, distance: 52.4
click at [275, 37] on div "Recent Cases 0 miccheal View All" at bounding box center [188, 38] width 363 height 12
type input "micha"
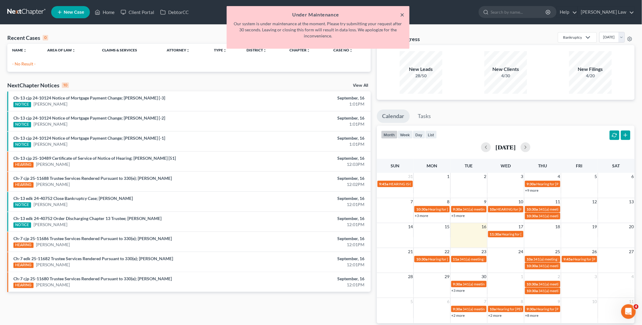
click at [402, 12] on button "×" at bounding box center [402, 14] width 4 height 7
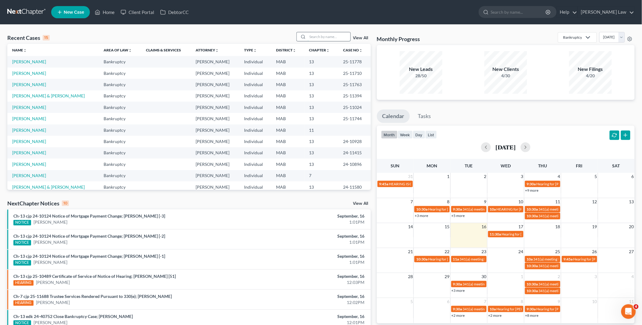
click at [312, 34] on input "search" at bounding box center [329, 36] width 43 height 9
type input "mon"
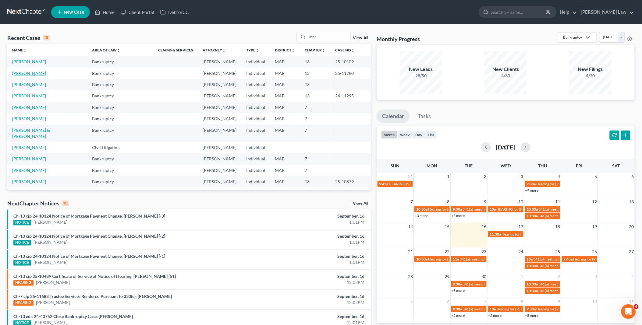
click at [30, 73] on link "Monett, Michael" at bounding box center [29, 73] width 34 height 5
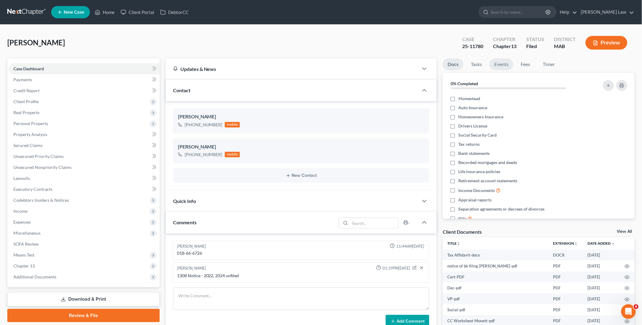
click at [504, 66] on link "Events" at bounding box center [501, 64] width 24 height 12
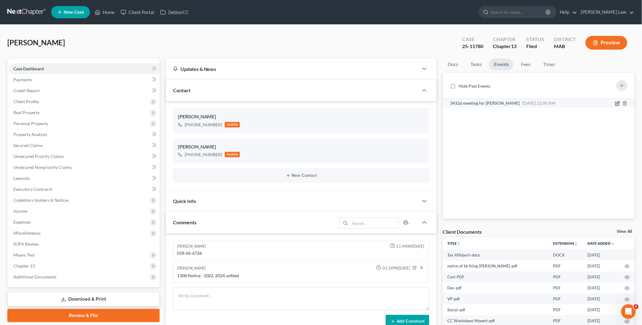
click at [618, 105] on icon "button" at bounding box center [617, 103] width 5 height 5
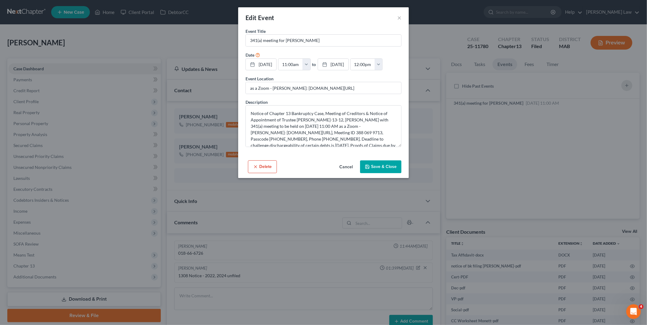
click at [377, 165] on button "Save & Close" at bounding box center [380, 167] width 41 height 13
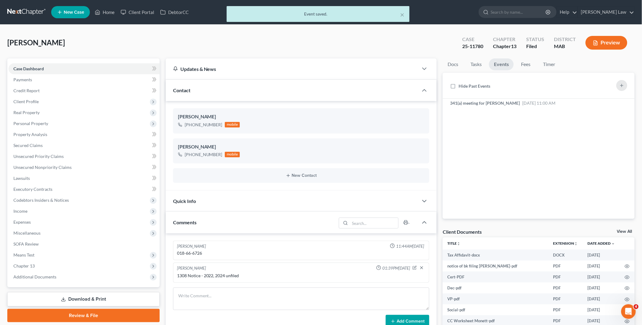
click at [107, 11] on div "× Event saved." at bounding box center [318, 15] width 642 height 19
click at [108, 14] on div "× Event saved." at bounding box center [318, 15] width 642 height 19
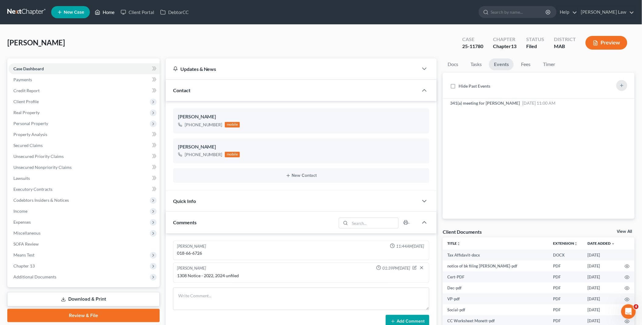
click at [109, 13] on link "Home" at bounding box center [105, 12] width 26 height 11
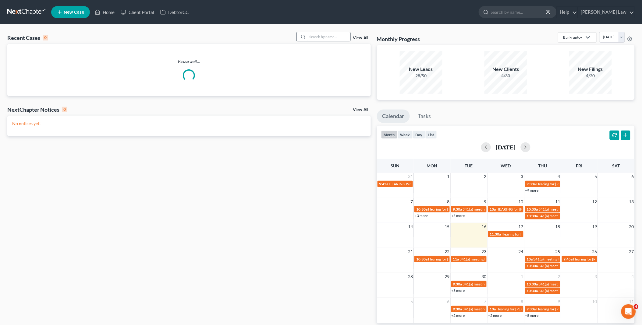
click at [333, 37] on input "search" at bounding box center [329, 36] width 43 height 9
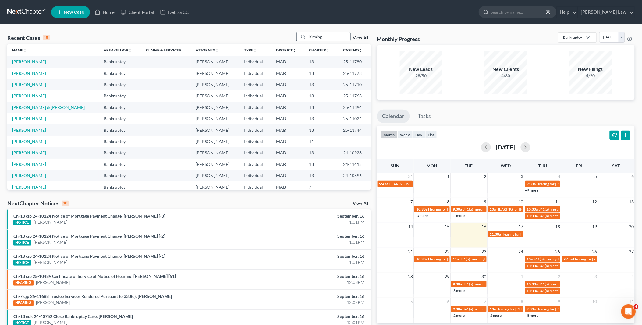
type input "birming"
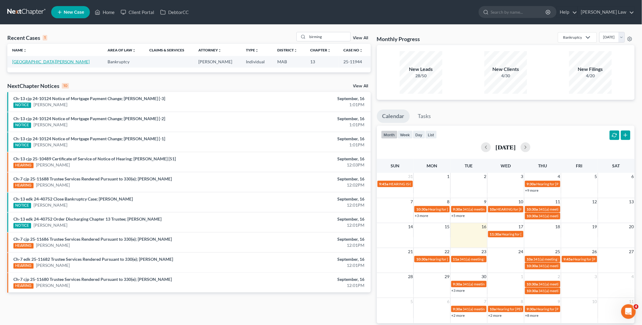
click at [35, 63] on link "[GEOGRAPHIC_DATA][PERSON_NAME]" at bounding box center [50, 61] width 77 height 5
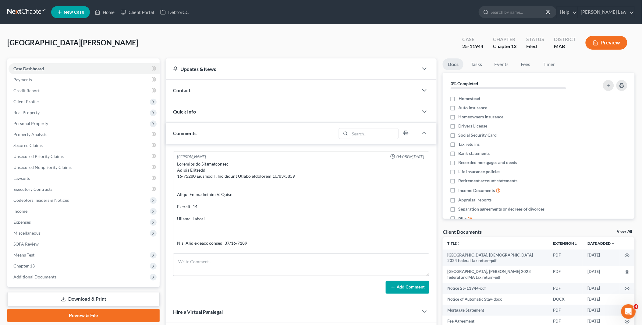
scroll to position [2869, 0]
click at [496, 65] on link "Events" at bounding box center [501, 64] width 24 height 12
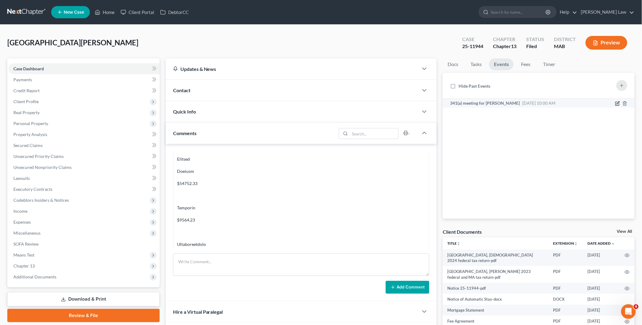
click at [616, 103] on icon "button" at bounding box center [617, 103] width 5 height 5
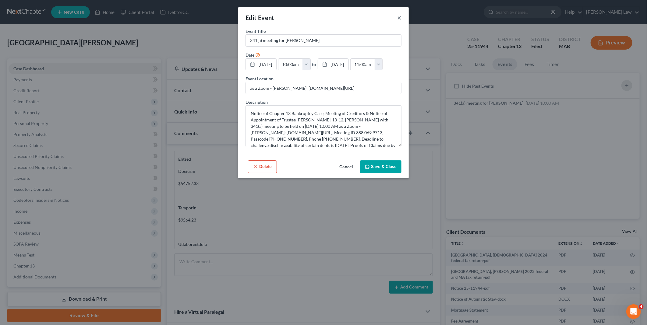
click at [399, 17] on button "×" at bounding box center [399, 17] width 4 height 7
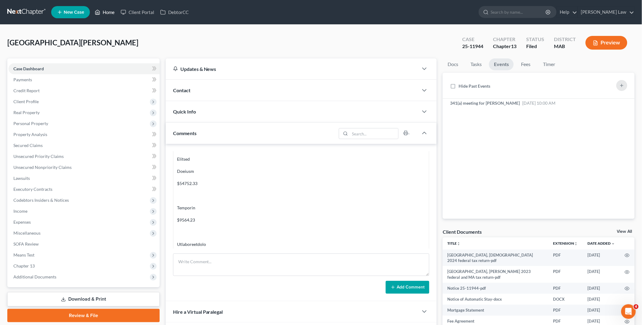
click at [106, 11] on link "Home" at bounding box center [105, 12] width 26 height 11
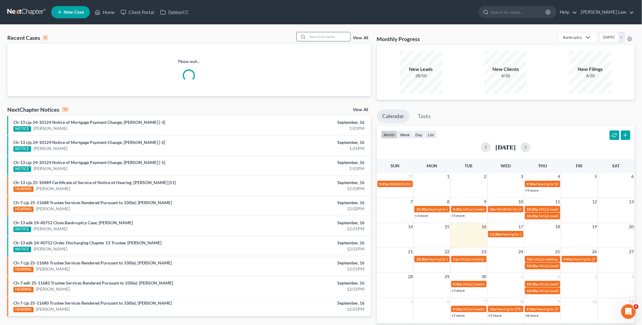
click at [333, 37] on input "search" at bounding box center [329, 36] width 43 height 9
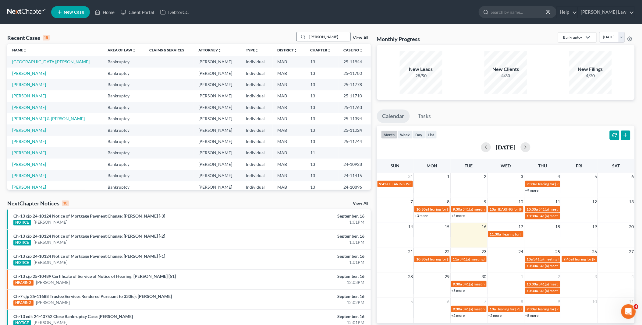
type input "john"
click at [17, 118] on link "Sweeney, John" at bounding box center [29, 118] width 34 height 5
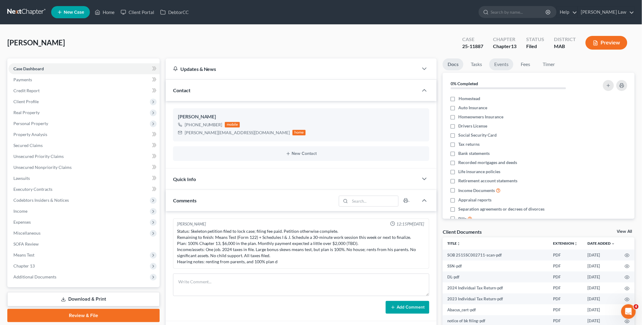
click at [495, 61] on link "Events" at bounding box center [501, 64] width 24 height 12
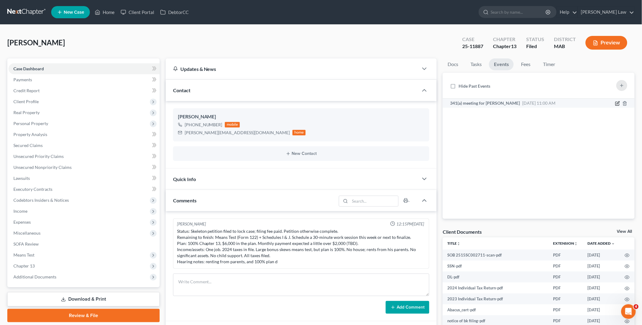
click at [617, 105] on icon "button" at bounding box center [617, 103] width 5 height 5
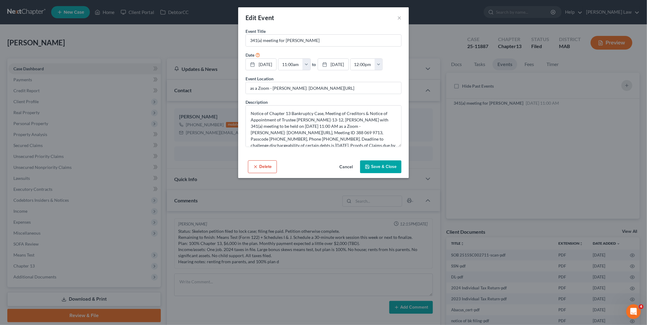
click at [385, 173] on button "Save & Close" at bounding box center [380, 167] width 41 height 13
